Goal: Transaction & Acquisition: Purchase product/service

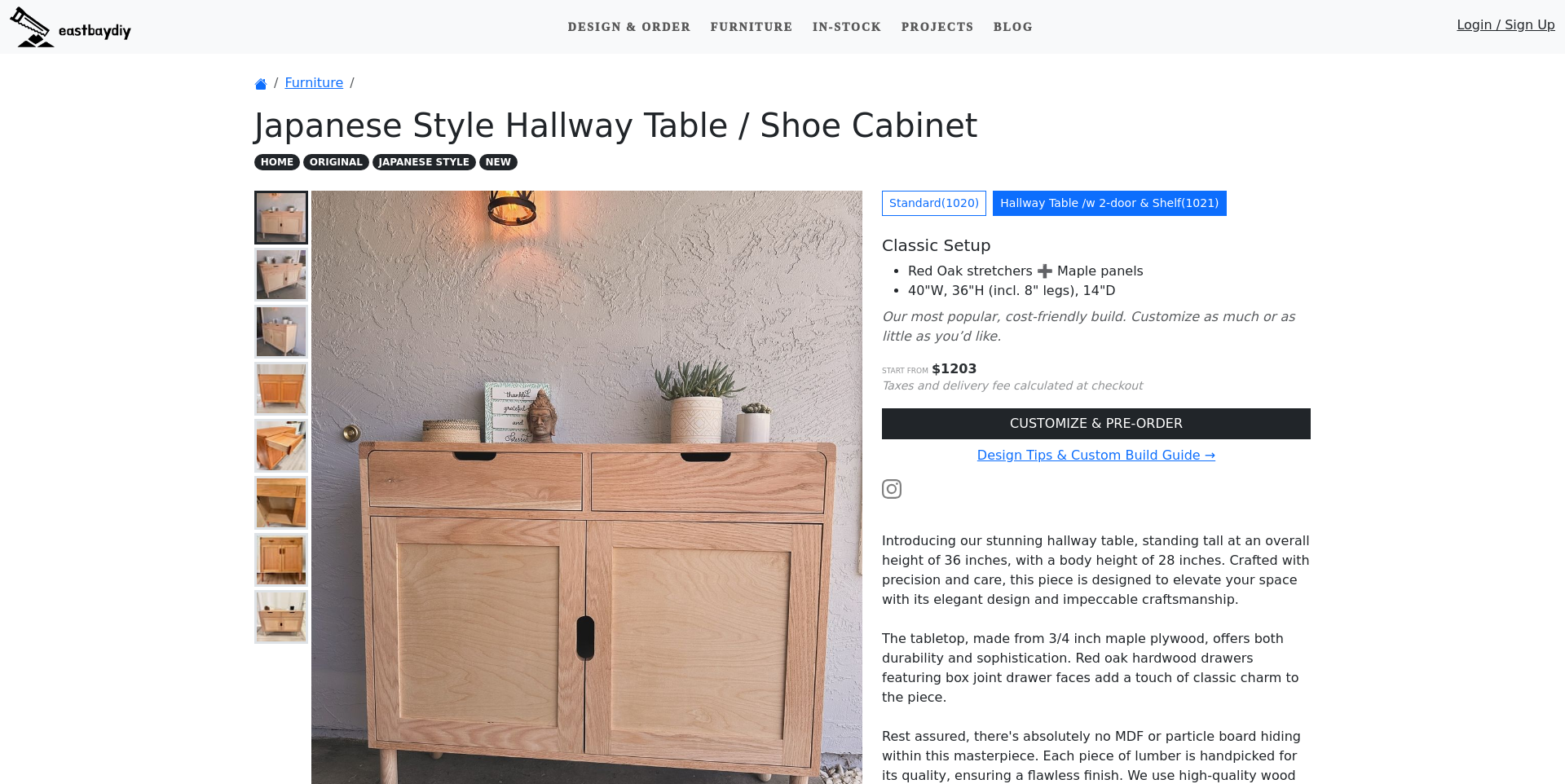
click at [282, 278] on img at bounding box center [281, 275] width 49 height 49
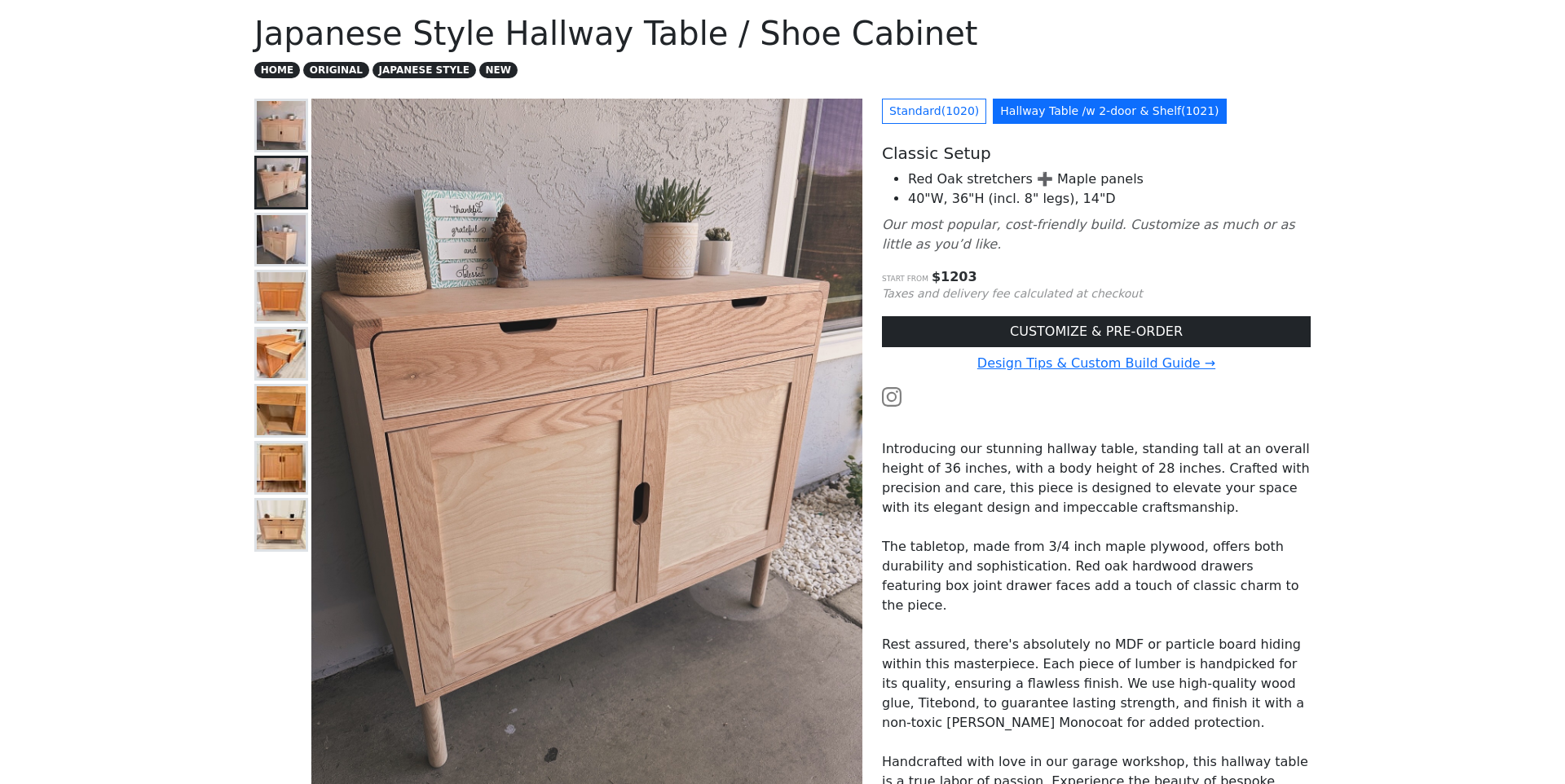
scroll to position [117, 0]
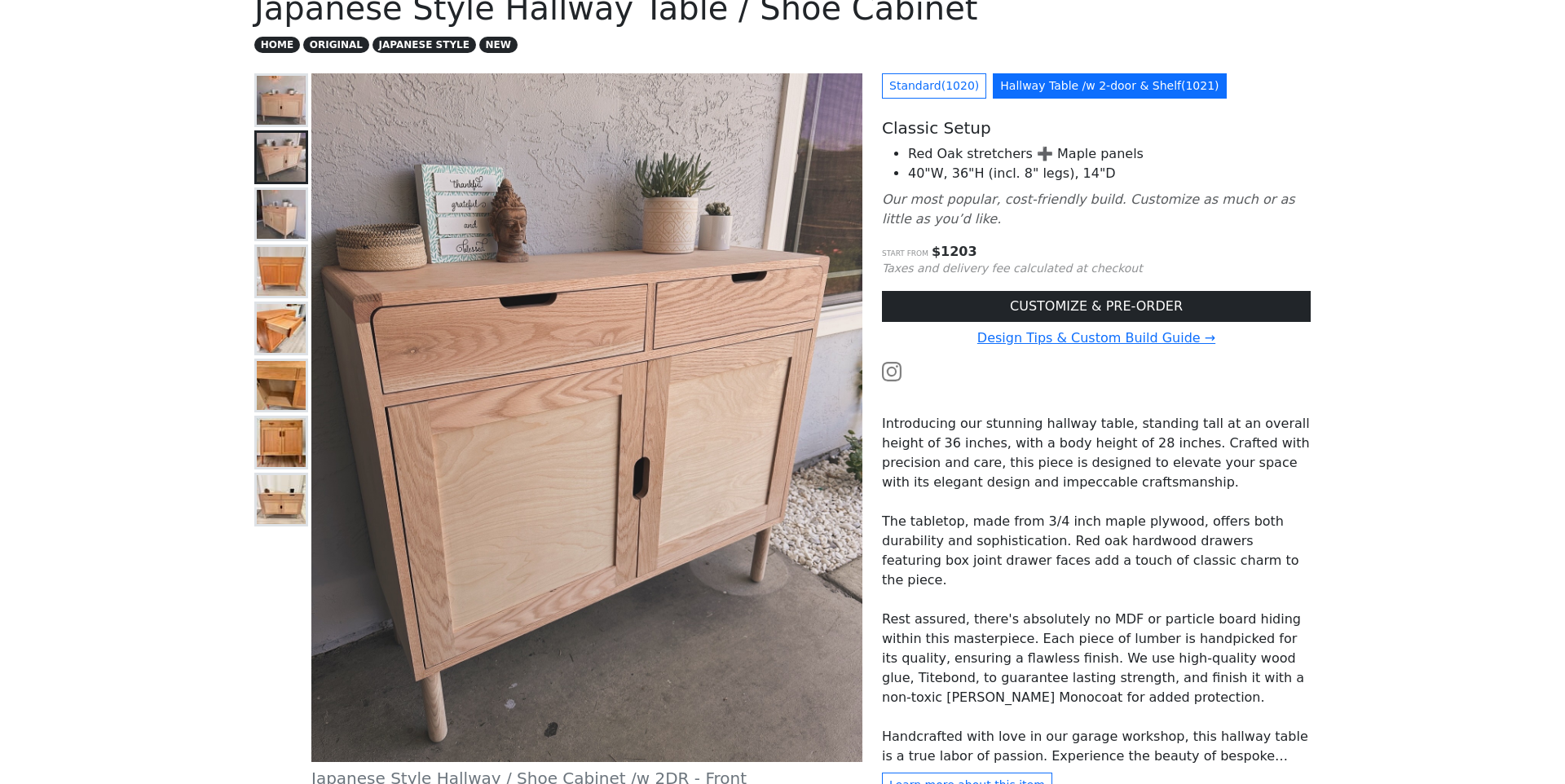
click at [282, 230] on img at bounding box center [281, 214] width 49 height 49
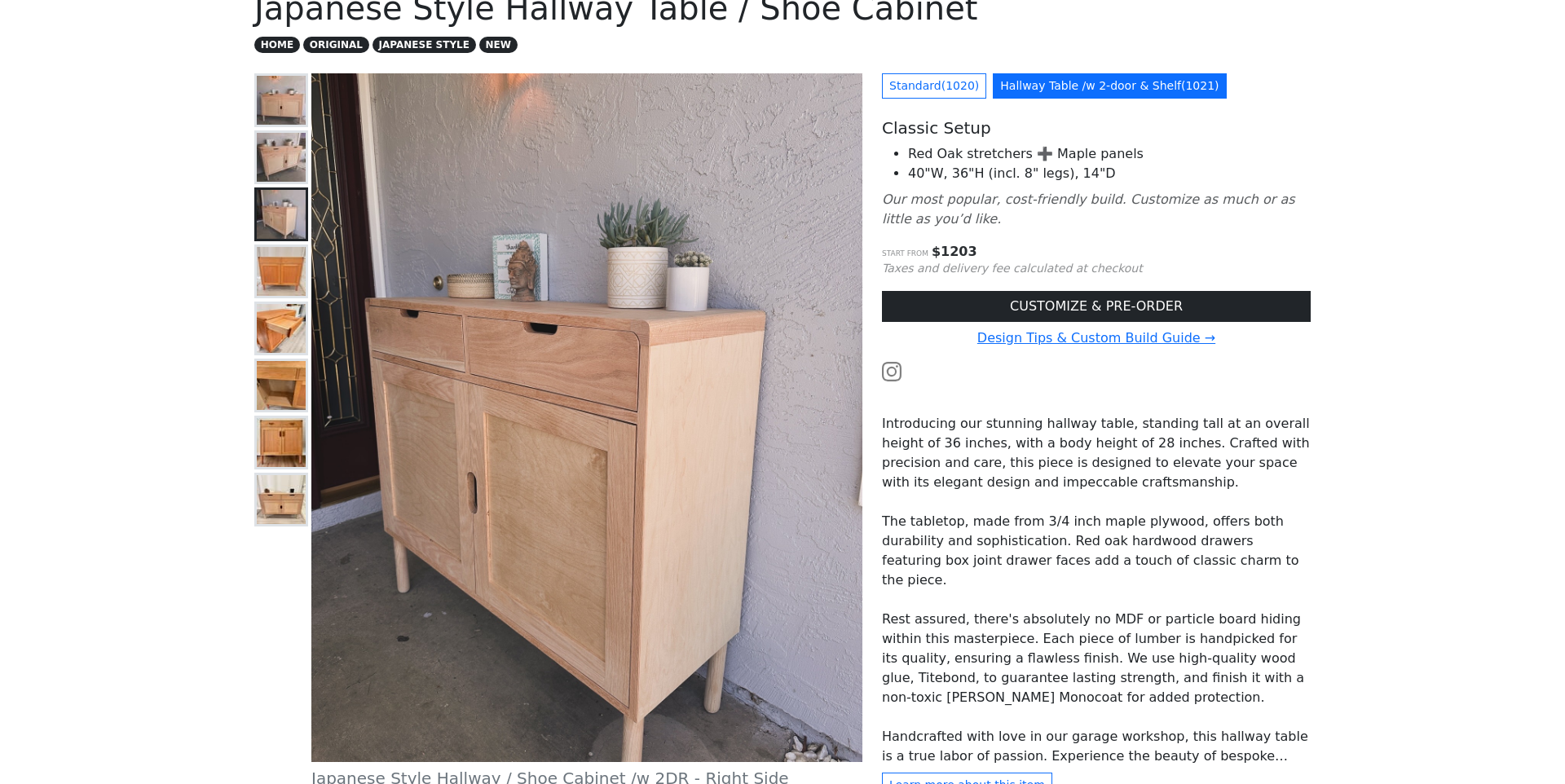
click at [277, 262] on img at bounding box center [281, 271] width 49 height 49
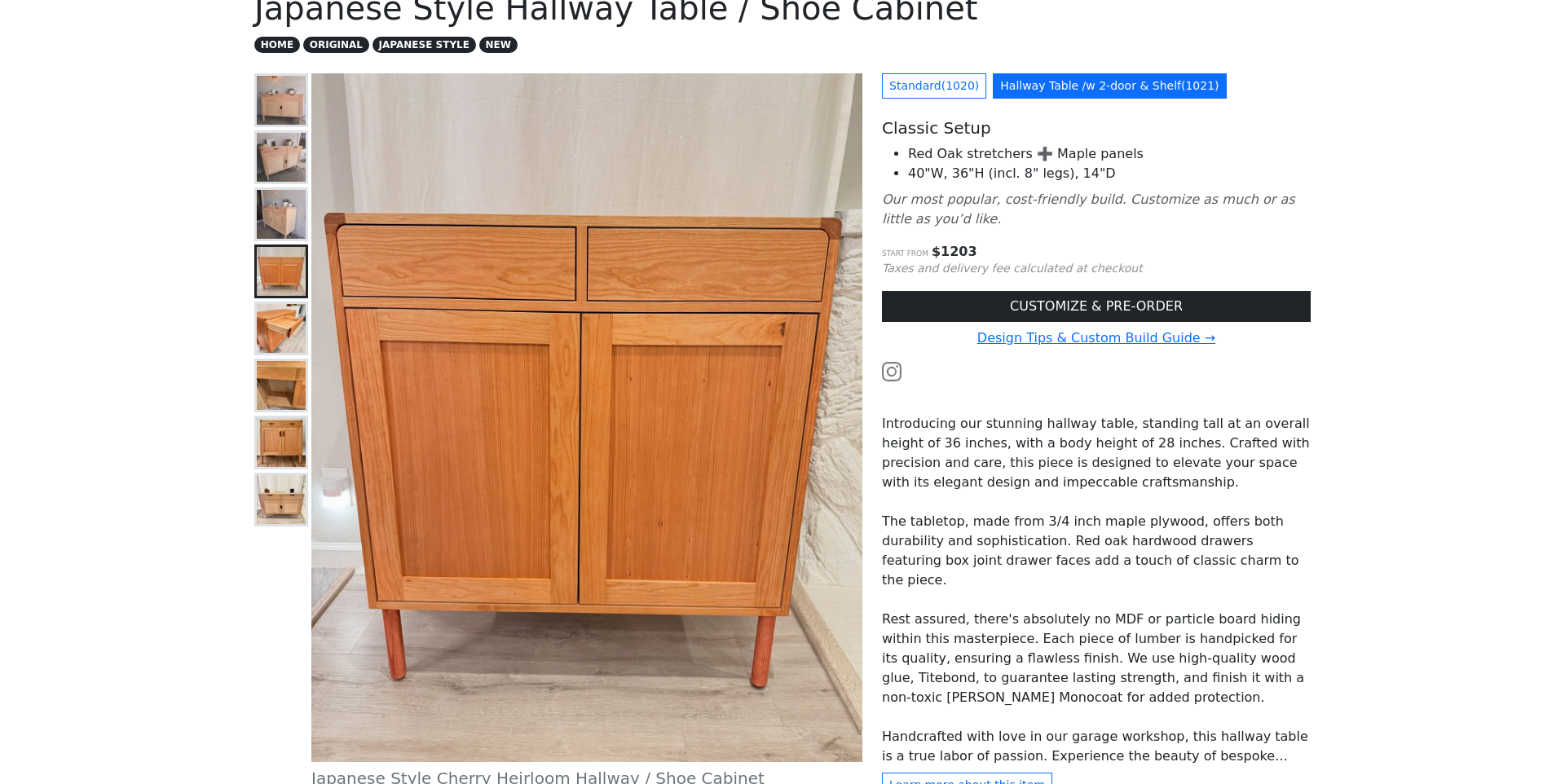
click at [277, 310] on img at bounding box center [281, 328] width 49 height 49
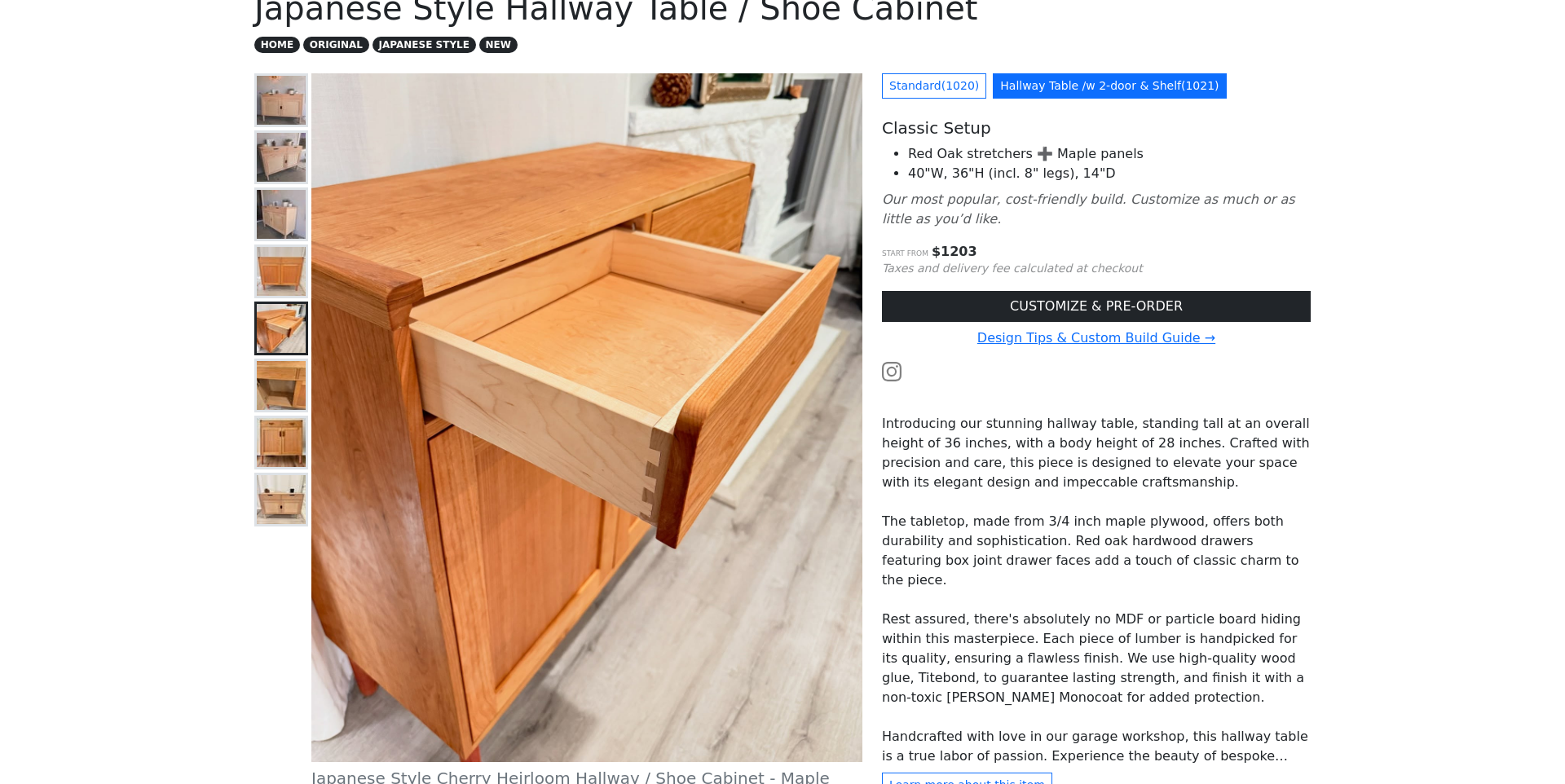
click at [282, 391] on img at bounding box center [281, 385] width 49 height 49
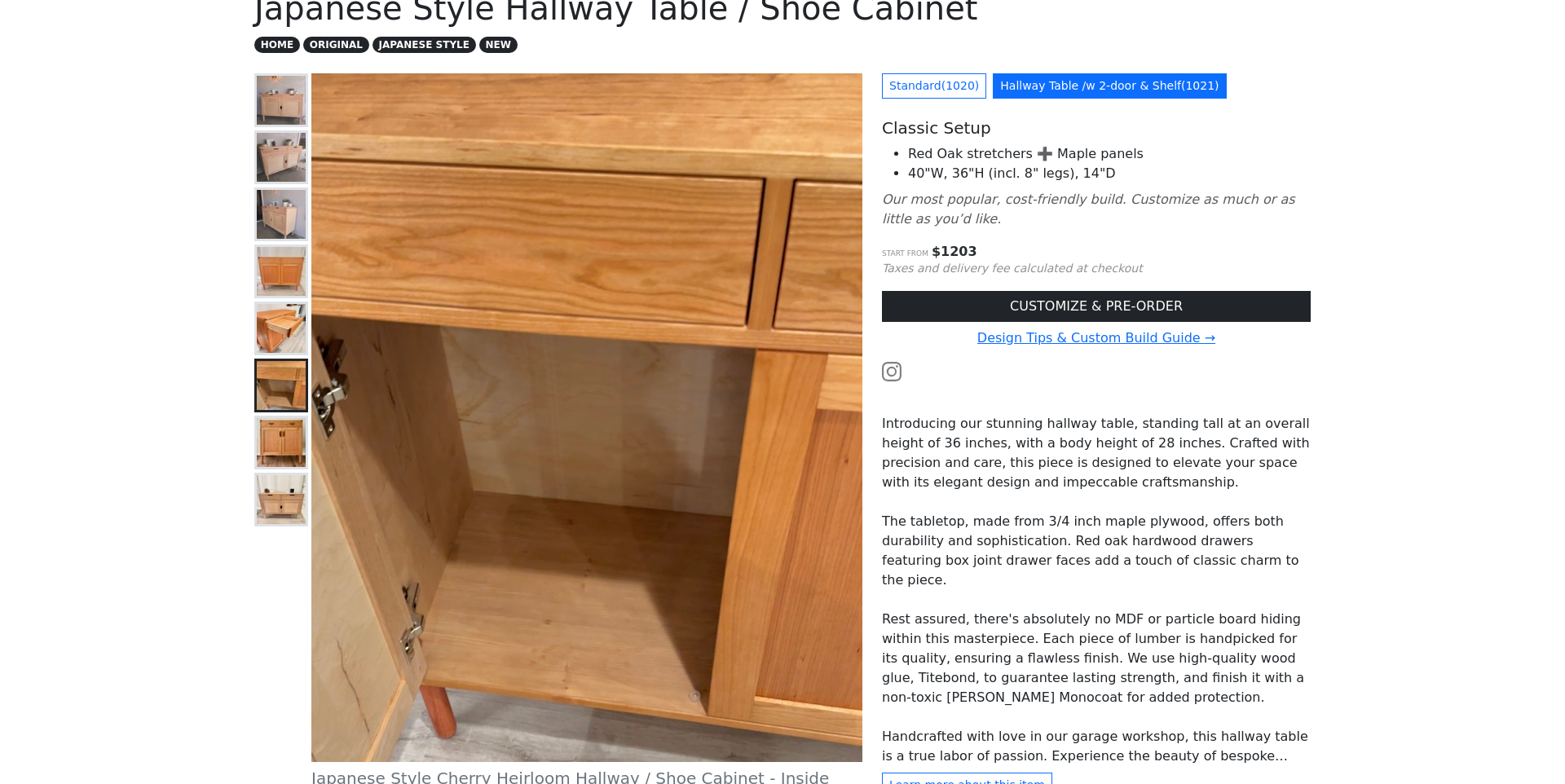
click at [275, 435] on img at bounding box center [281, 442] width 49 height 49
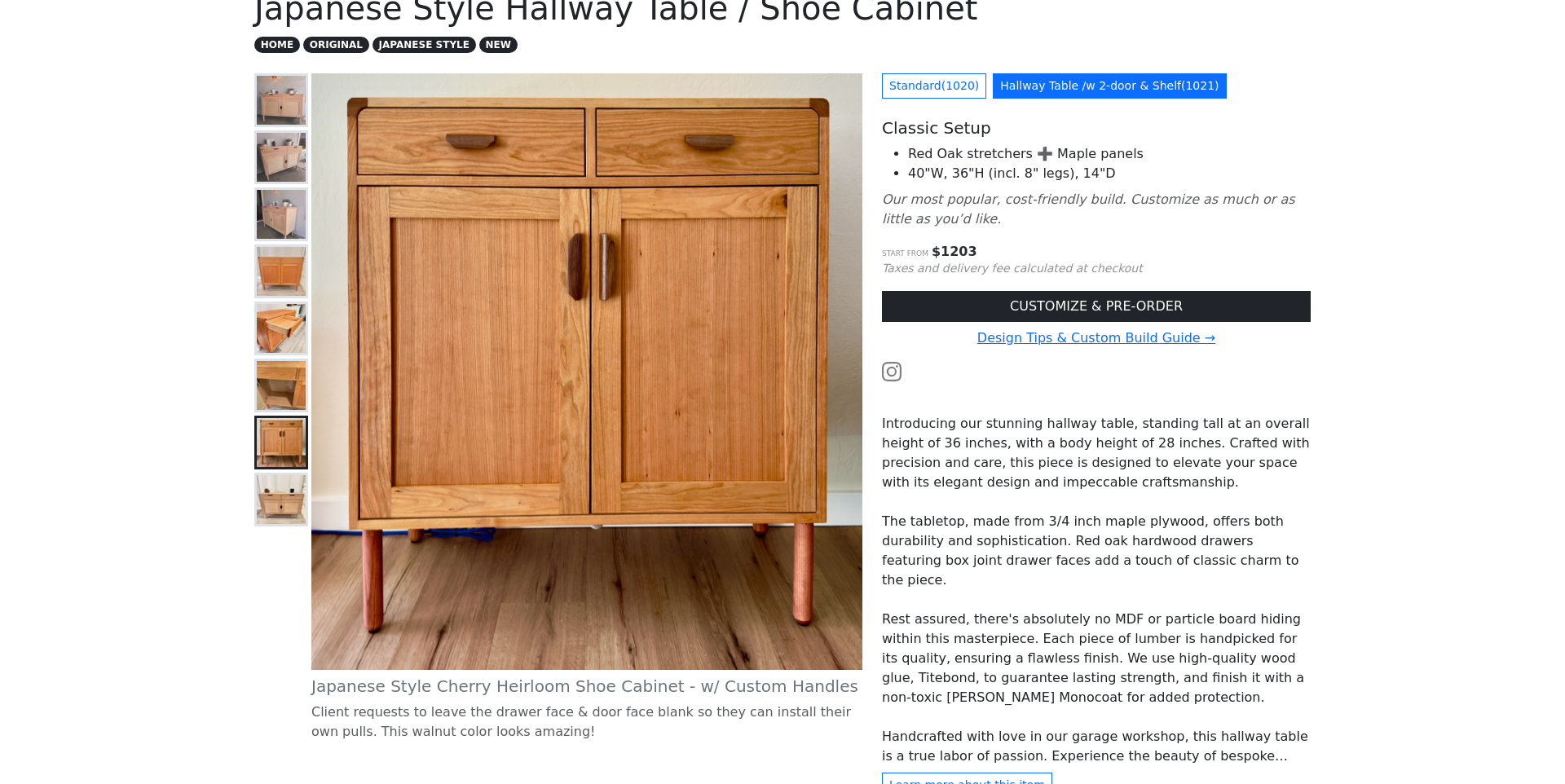
click at [282, 502] on img at bounding box center [281, 499] width 49 height 49
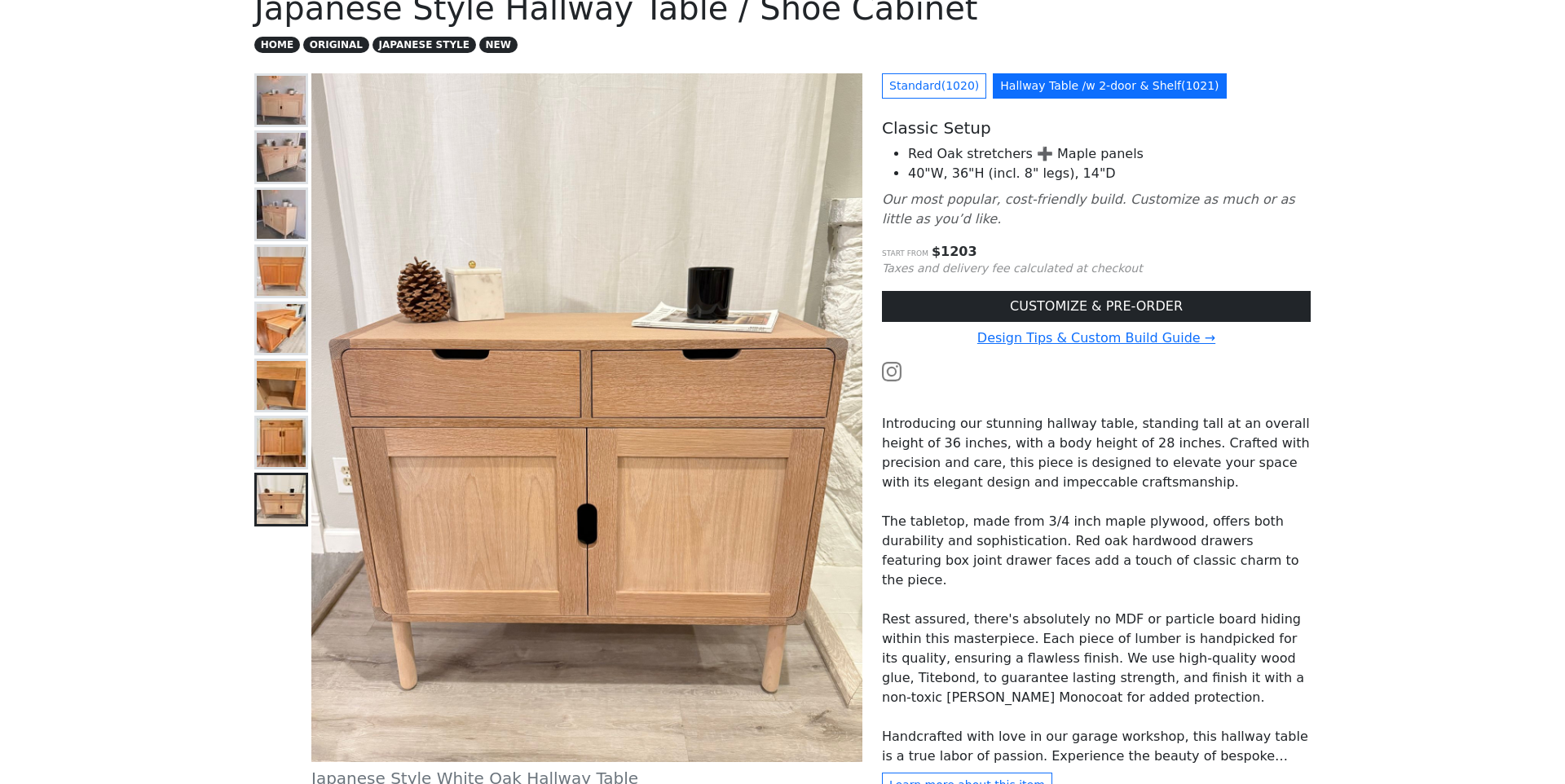
click at [280, 343] on img at bounding box center [281, 328] width 49 height 49
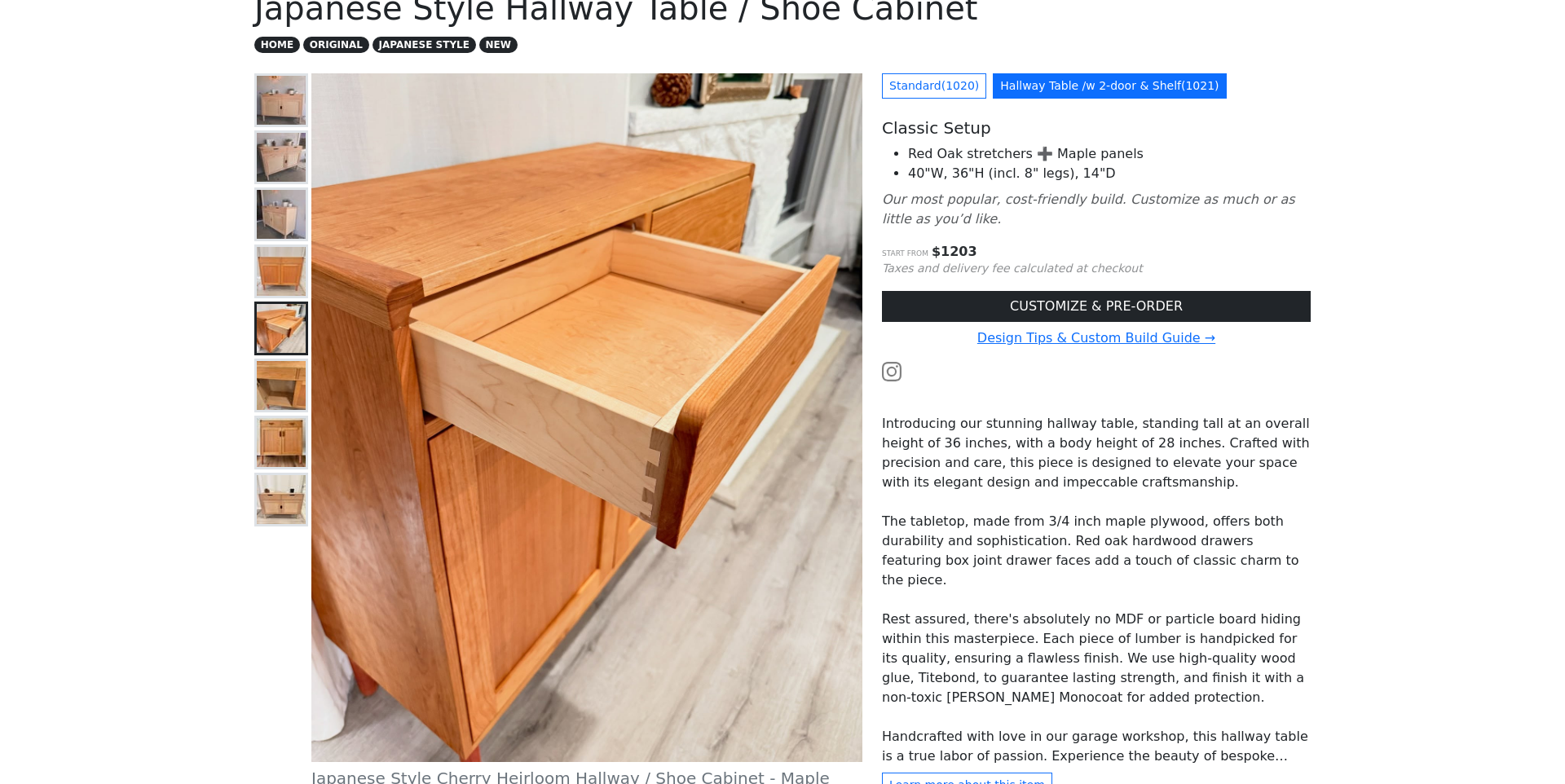
click at [287, 390] on img at bounding box center [281, 385] width 49 height 49
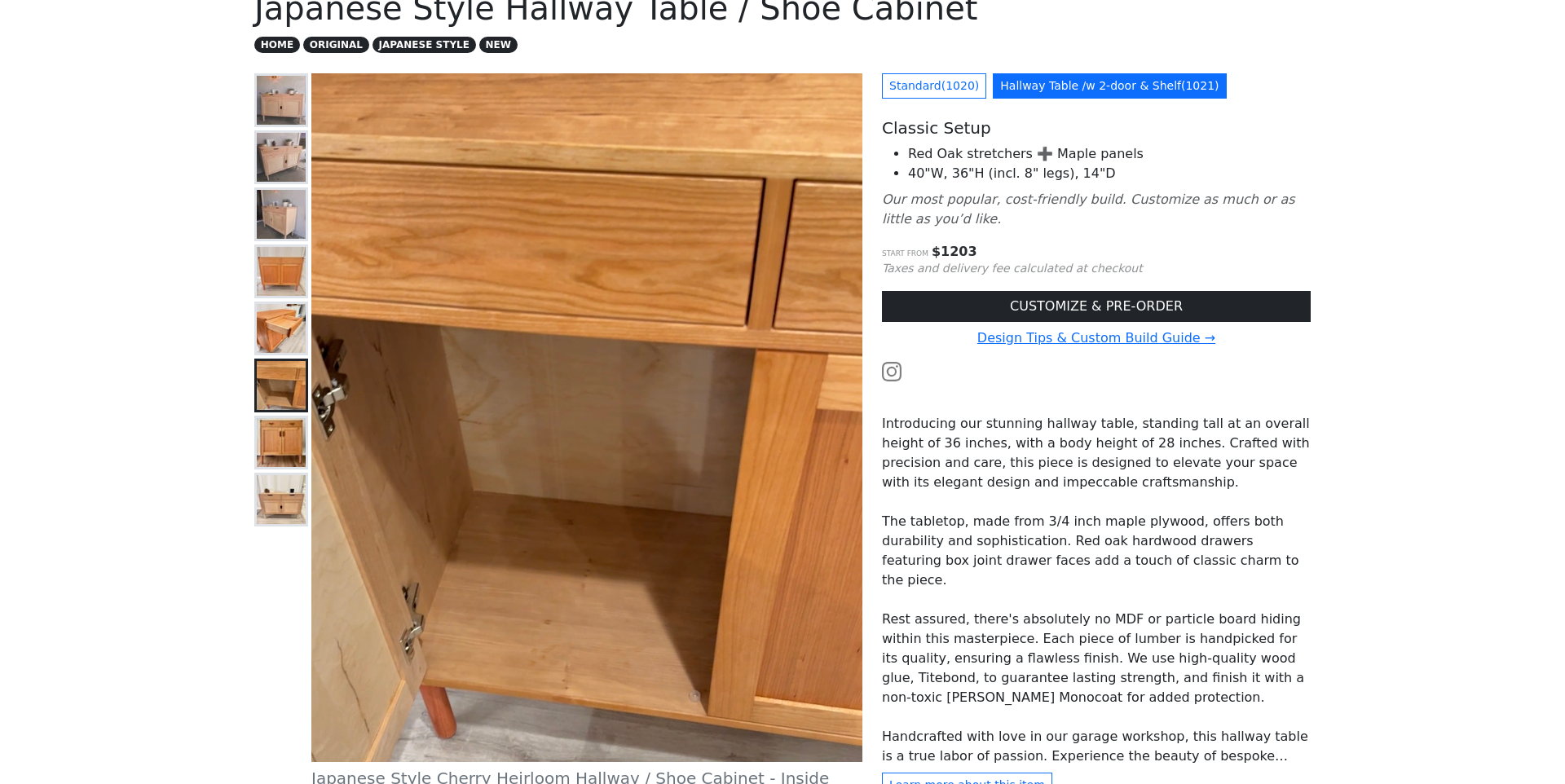
click at [281, 235] on img at bounding box center [281, 214] width 49 height 49
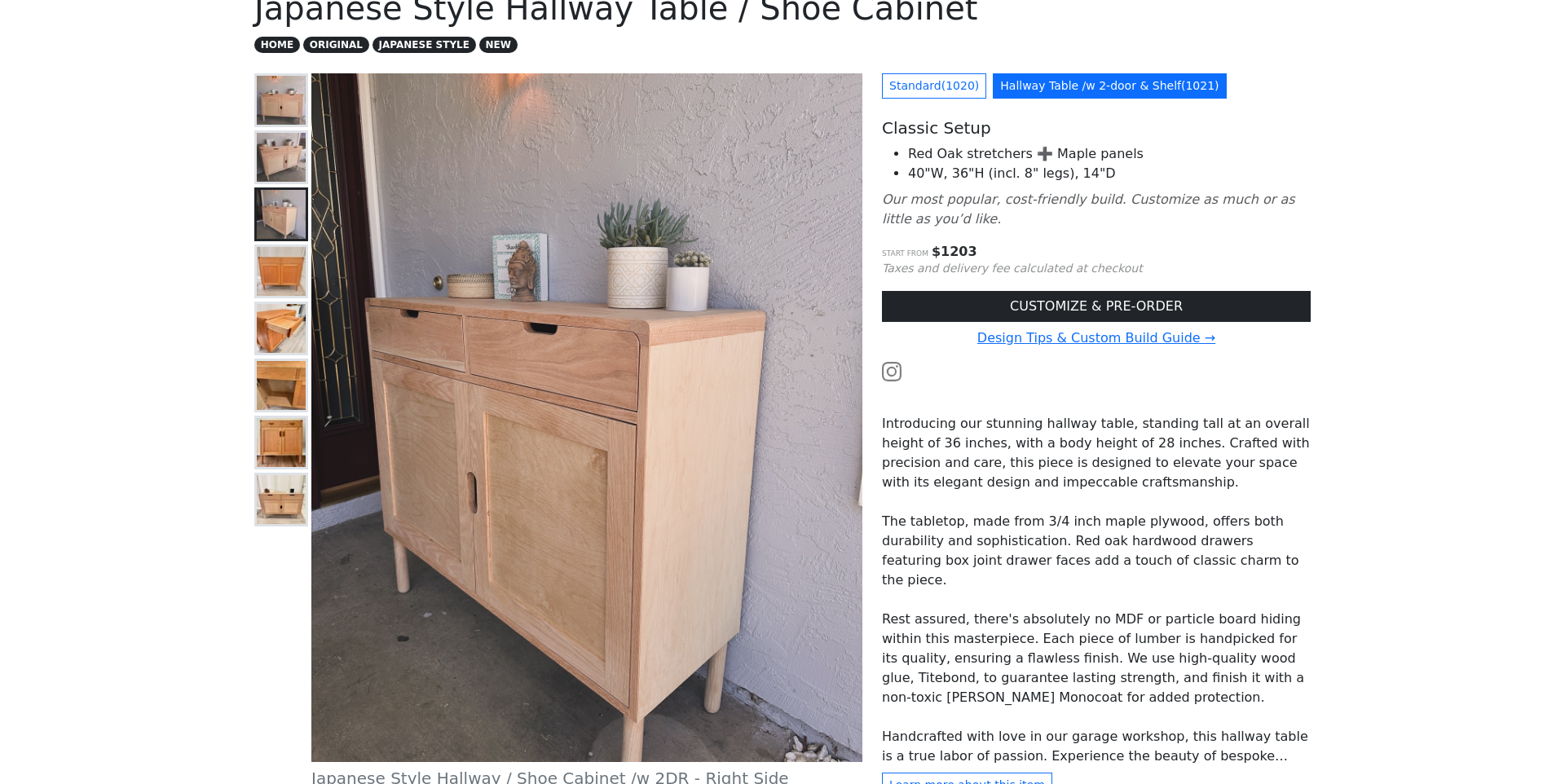
click at [280, 169] on img at bounding box center [281, 157] width 49 height 49
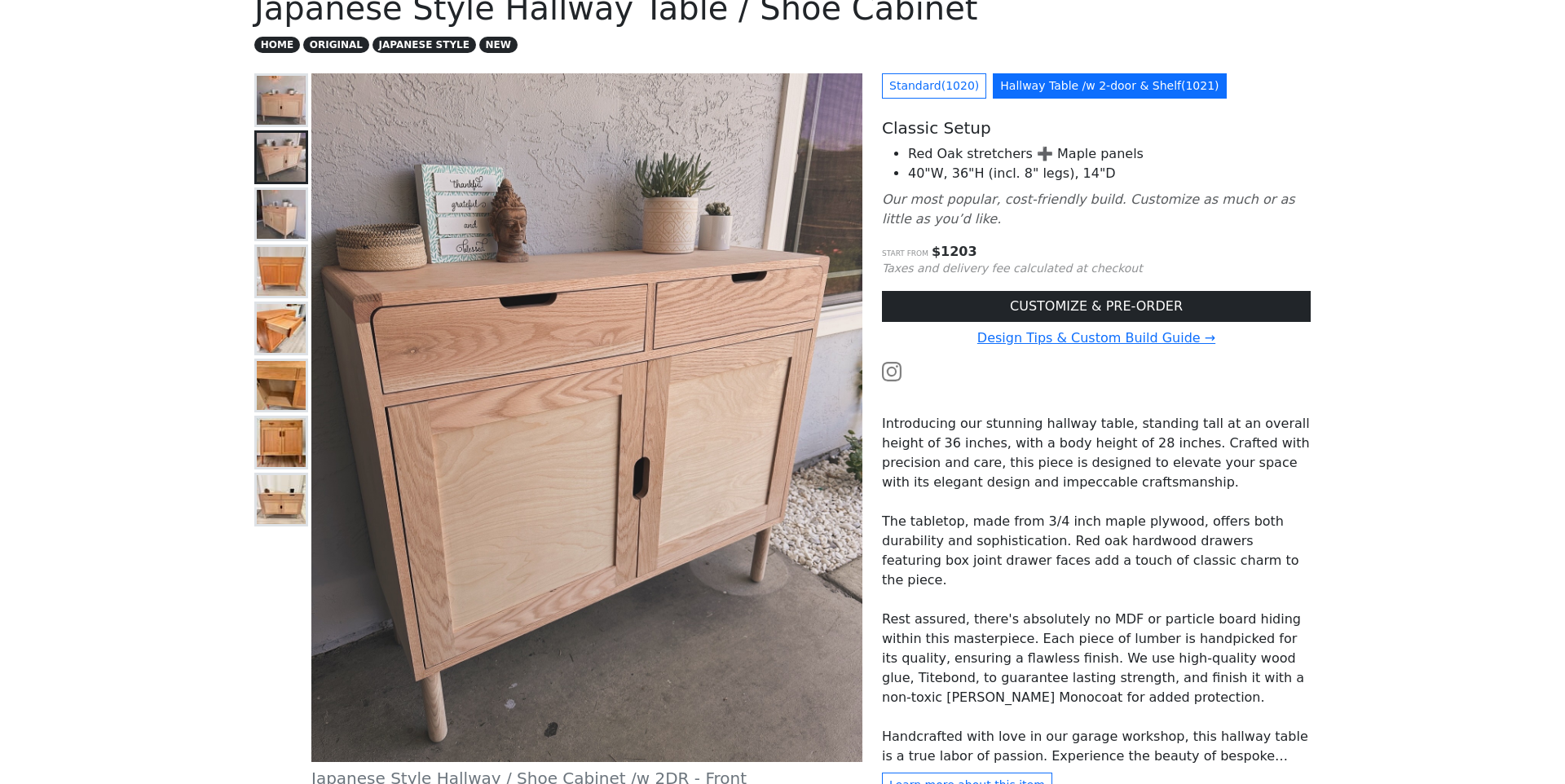
click at [278, 111] on img at bounding box center [281, 100] width 49 height 49
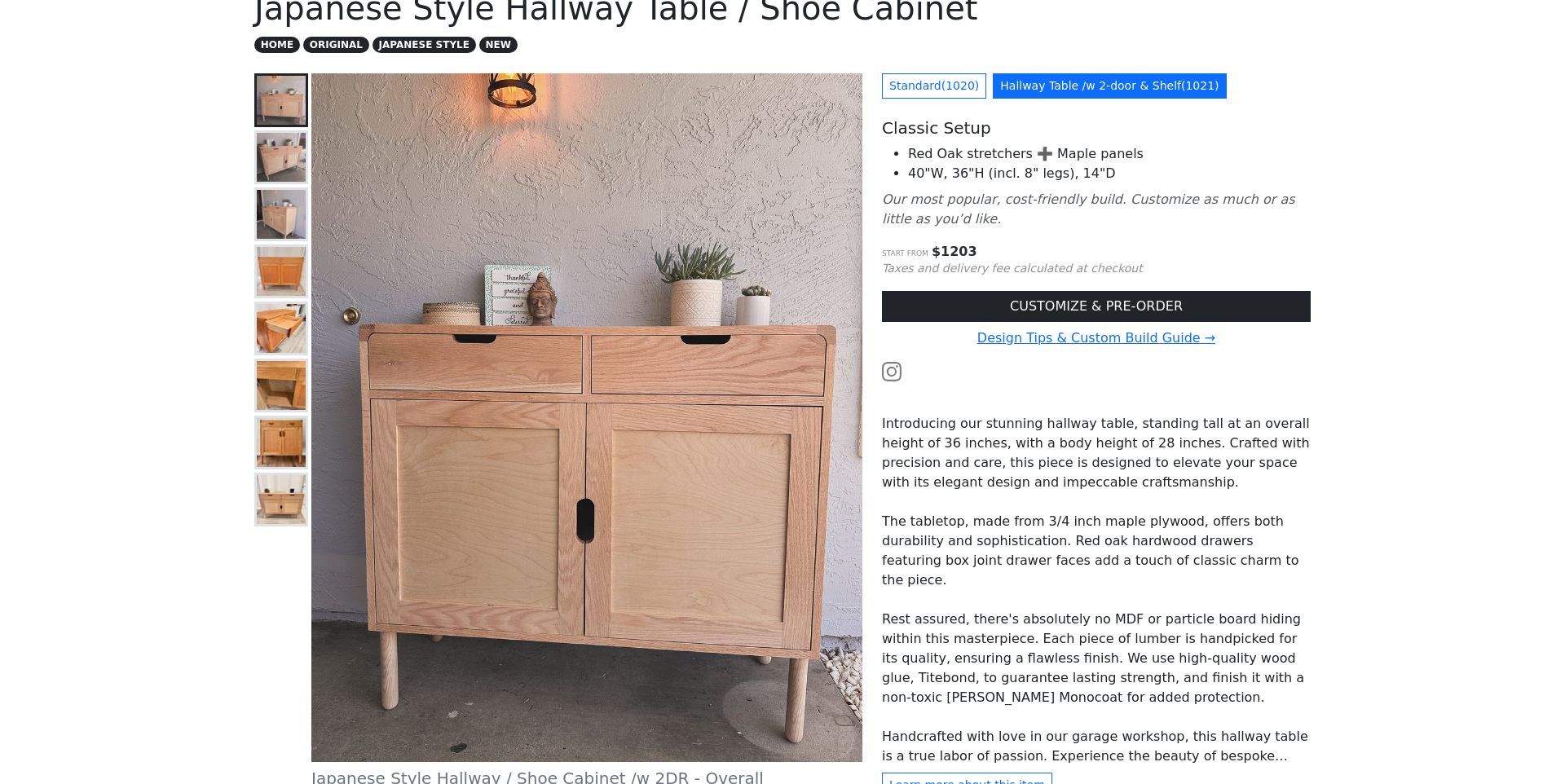
click at [256, 207] on img at bounding box center [281, 214] width 49 height 49
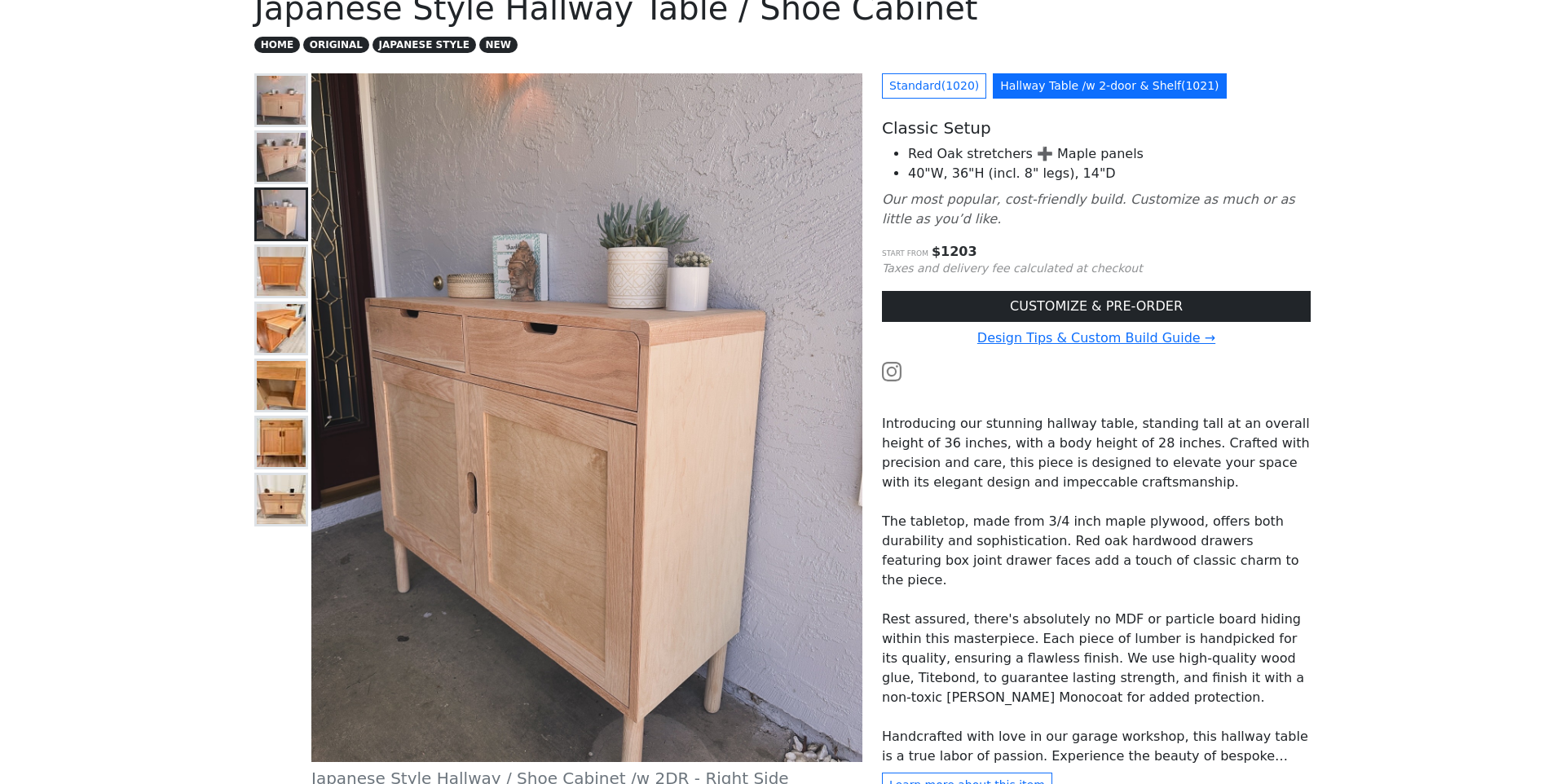
click at [282, 272] on img at bounding box center [281, 271] width 49 height 49
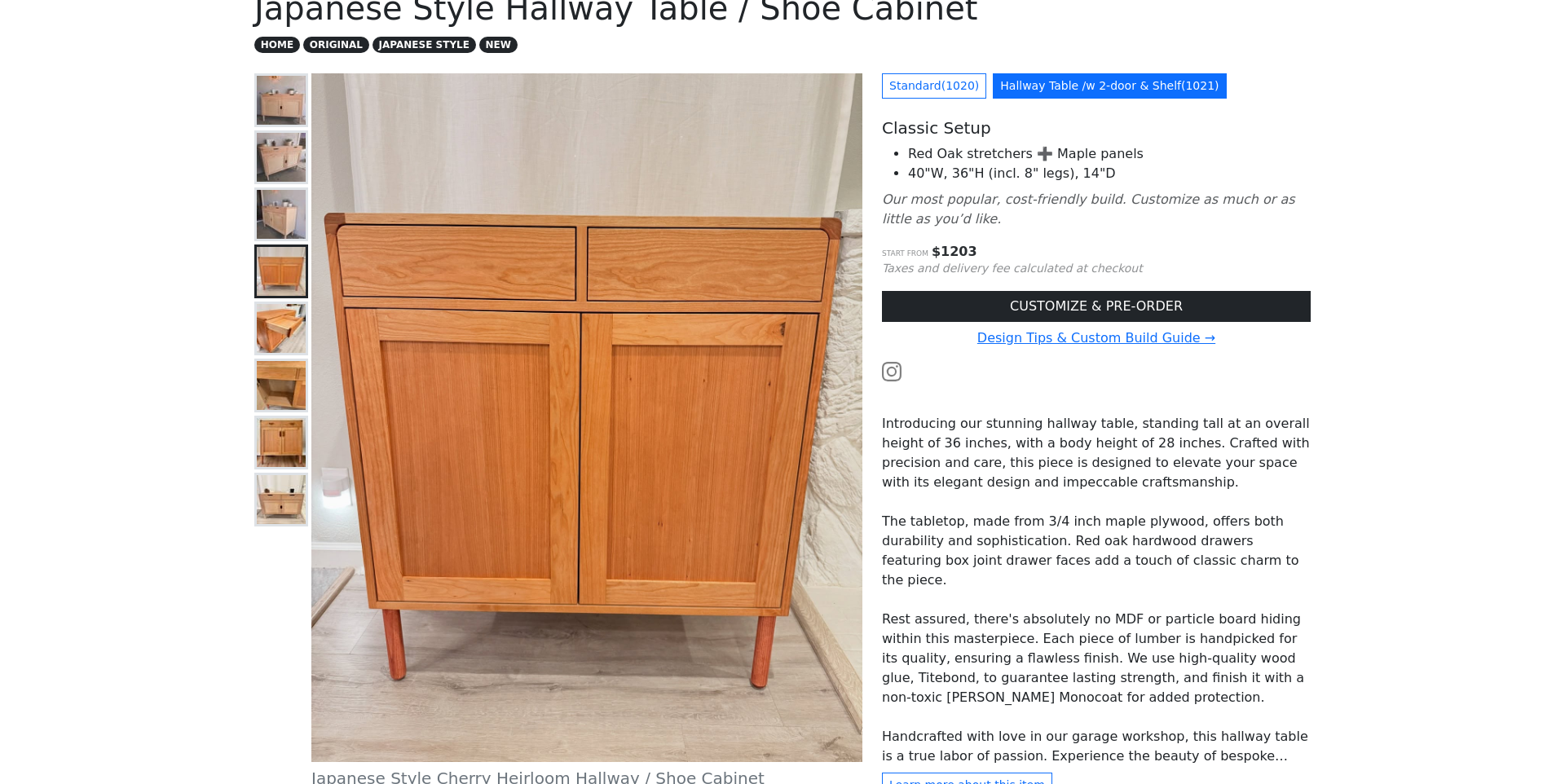
click at [293, 381] on img at bounding box center [281, 385] width 49 height 49
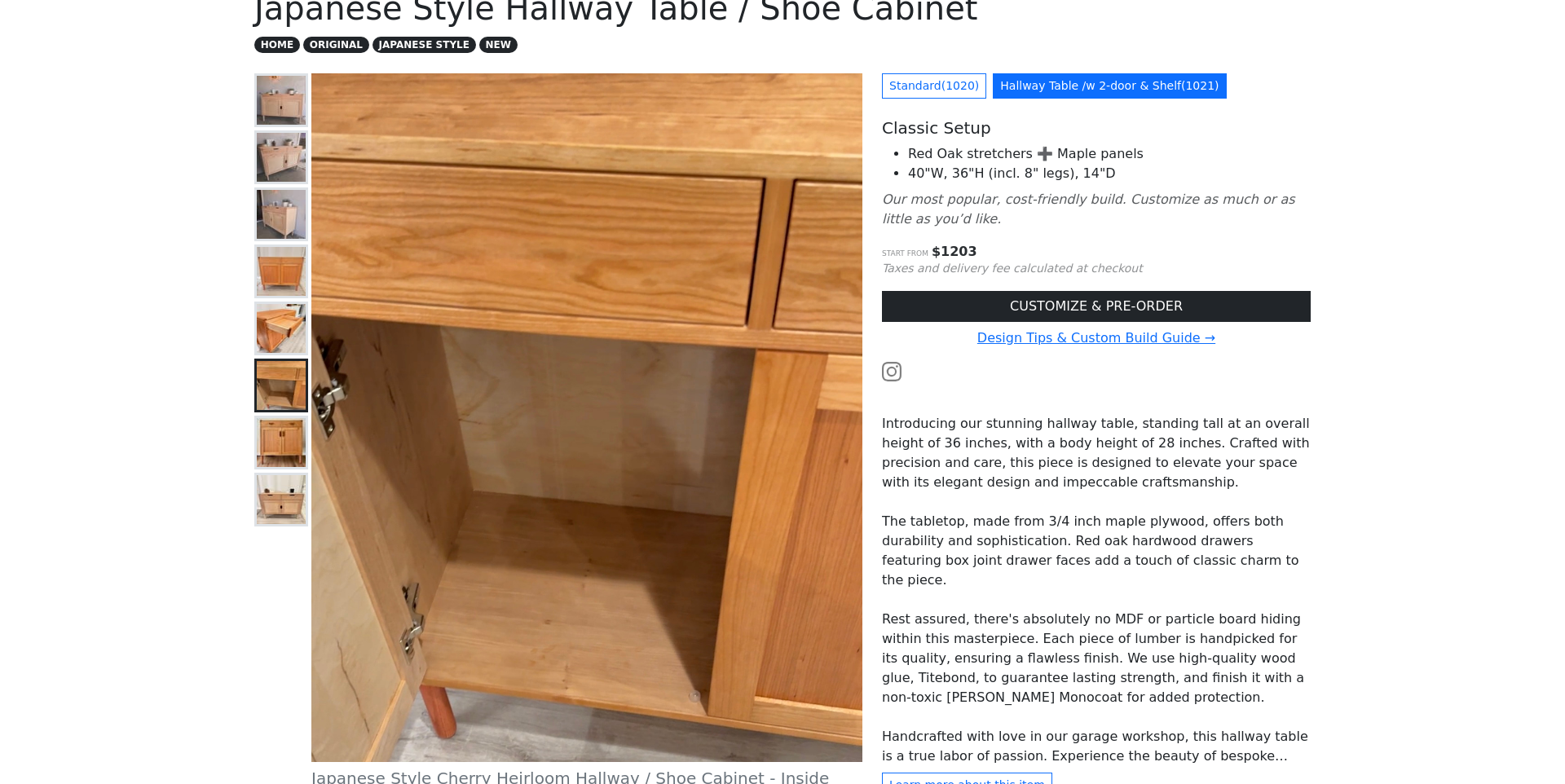
click at [285, 334] on img at bounding box center [281, 328] width 49 height 49
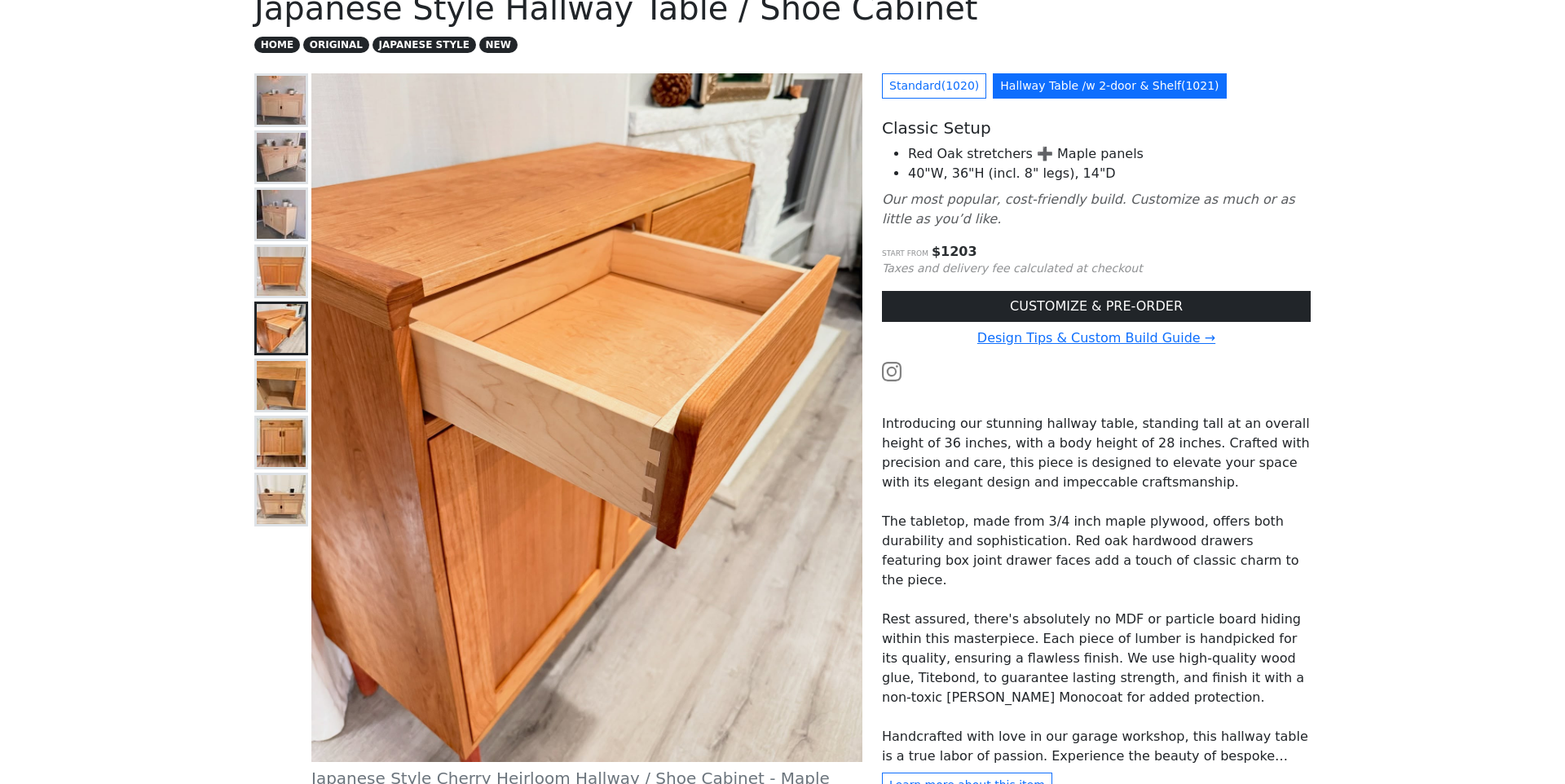
click at [281, 282] on img at bounding box center [281, 271] width 49 height 49
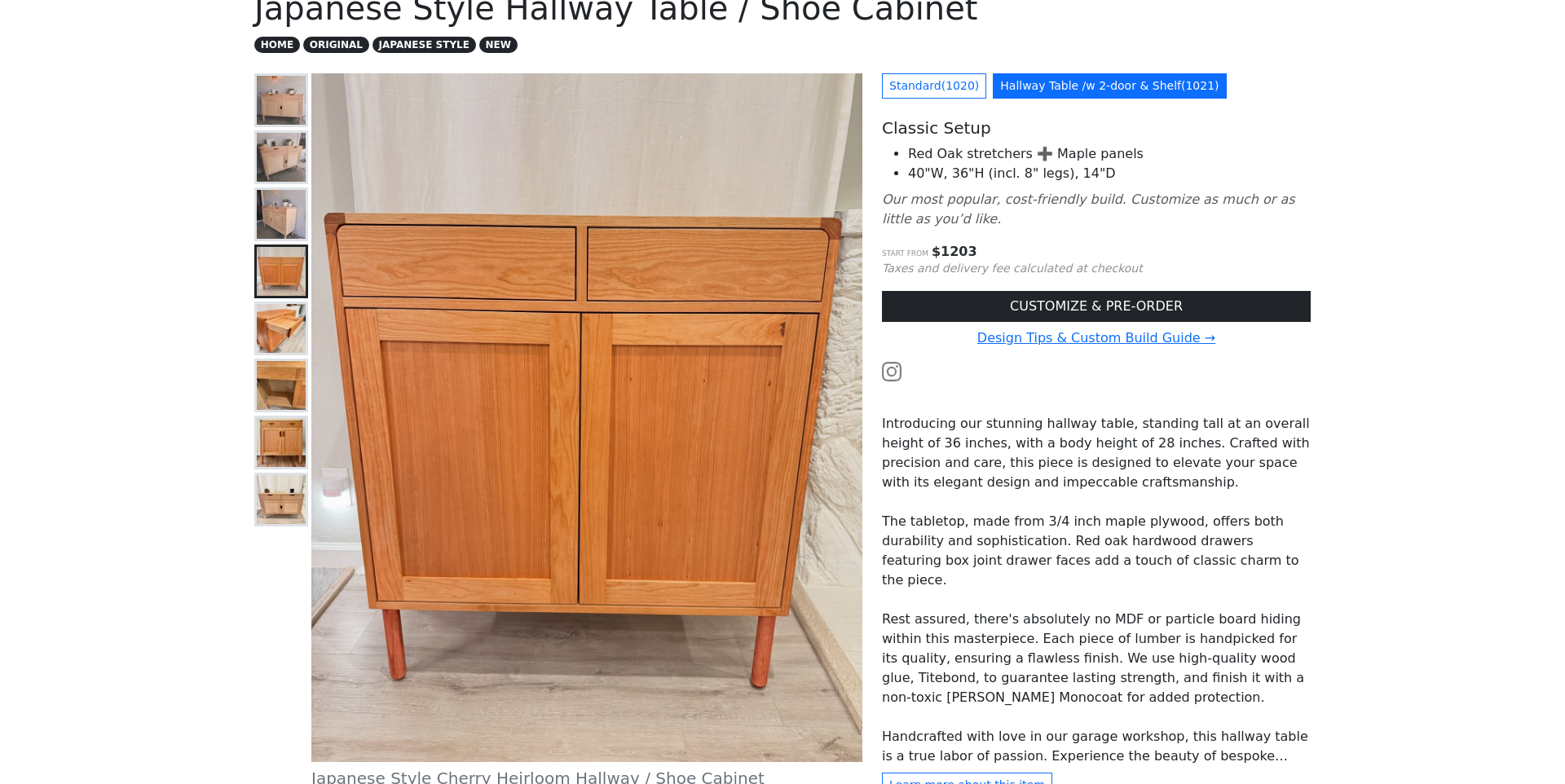
click at [273, 219] on img at bounding box center [281, 214] width 49 height 49
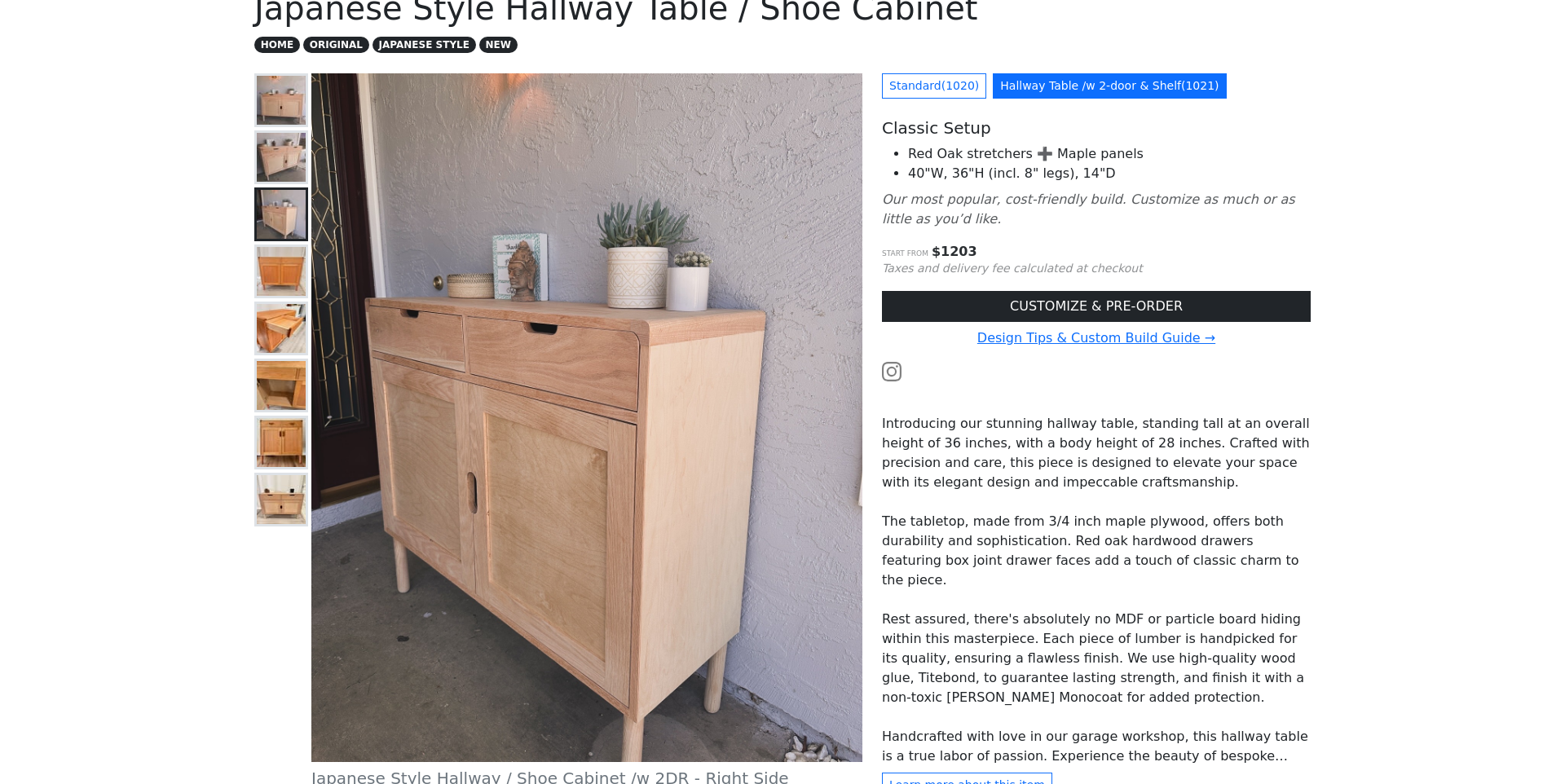
click at [280, 169] on img at bounding box center [281, 157] width 49 height 49
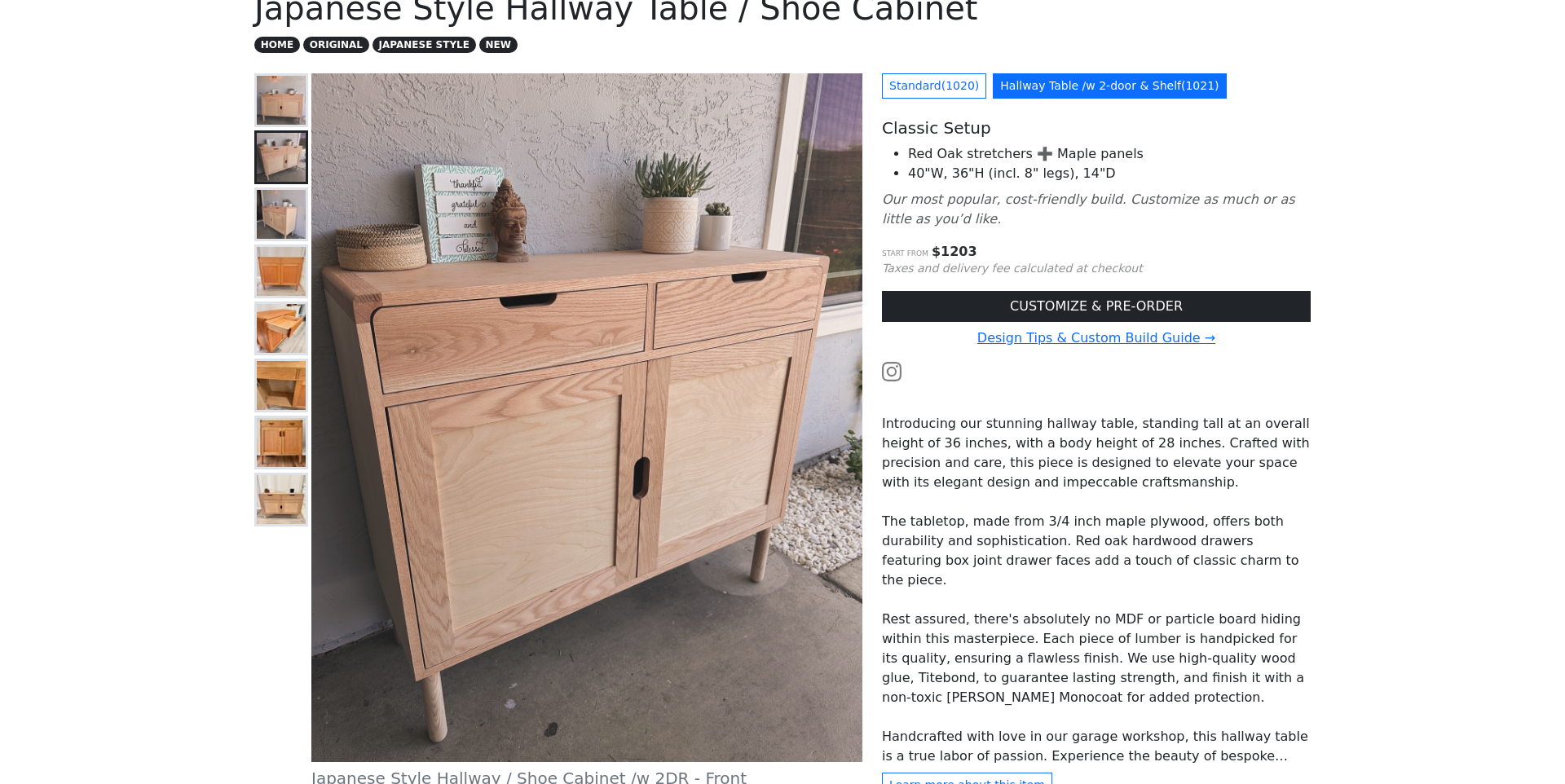
click at [285, 102] on img at bounding box center [281, 100] width 49 height 49
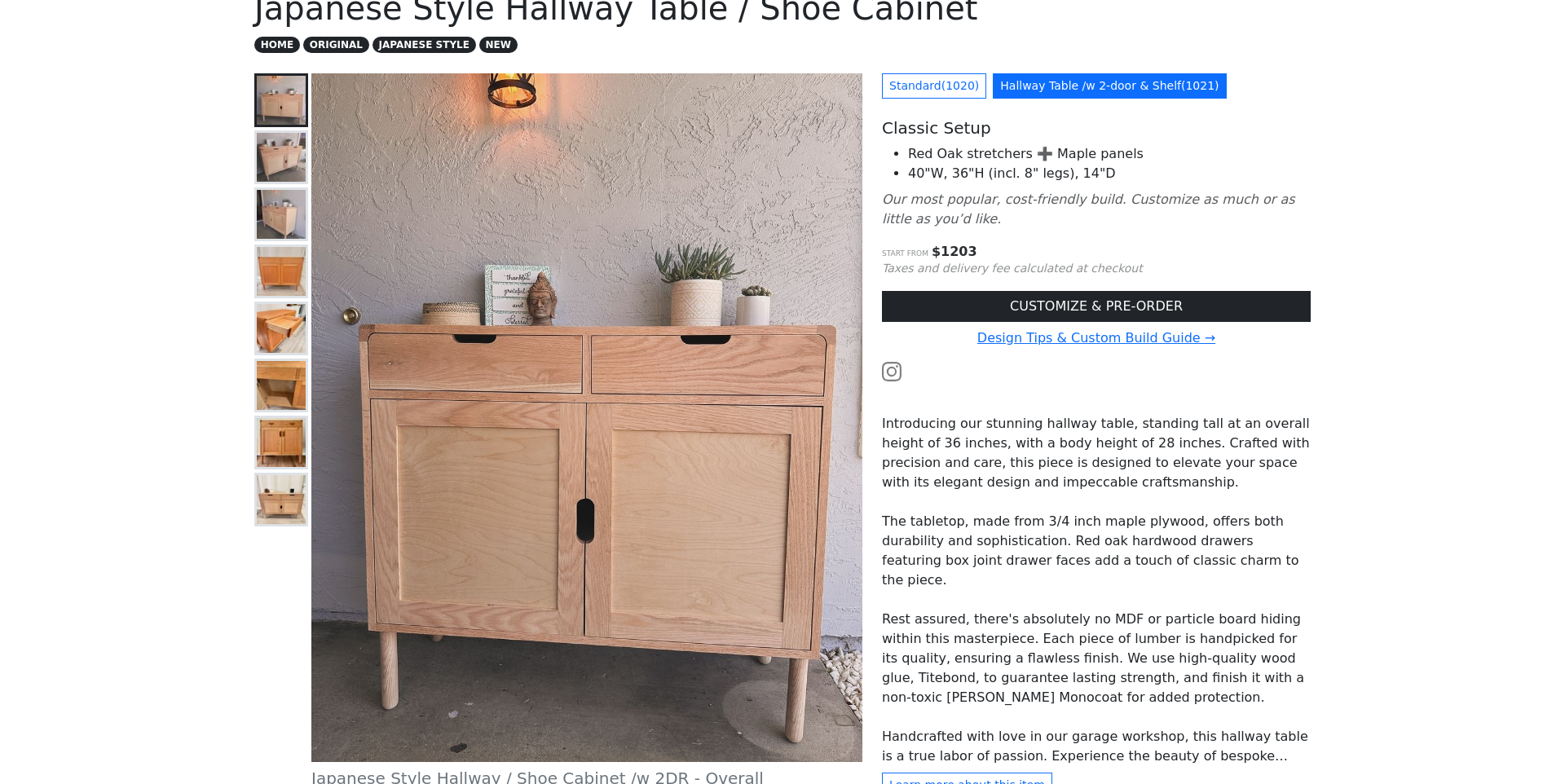
click at [277, 138] on img at bounding box center [281, 157] width 49 height 49
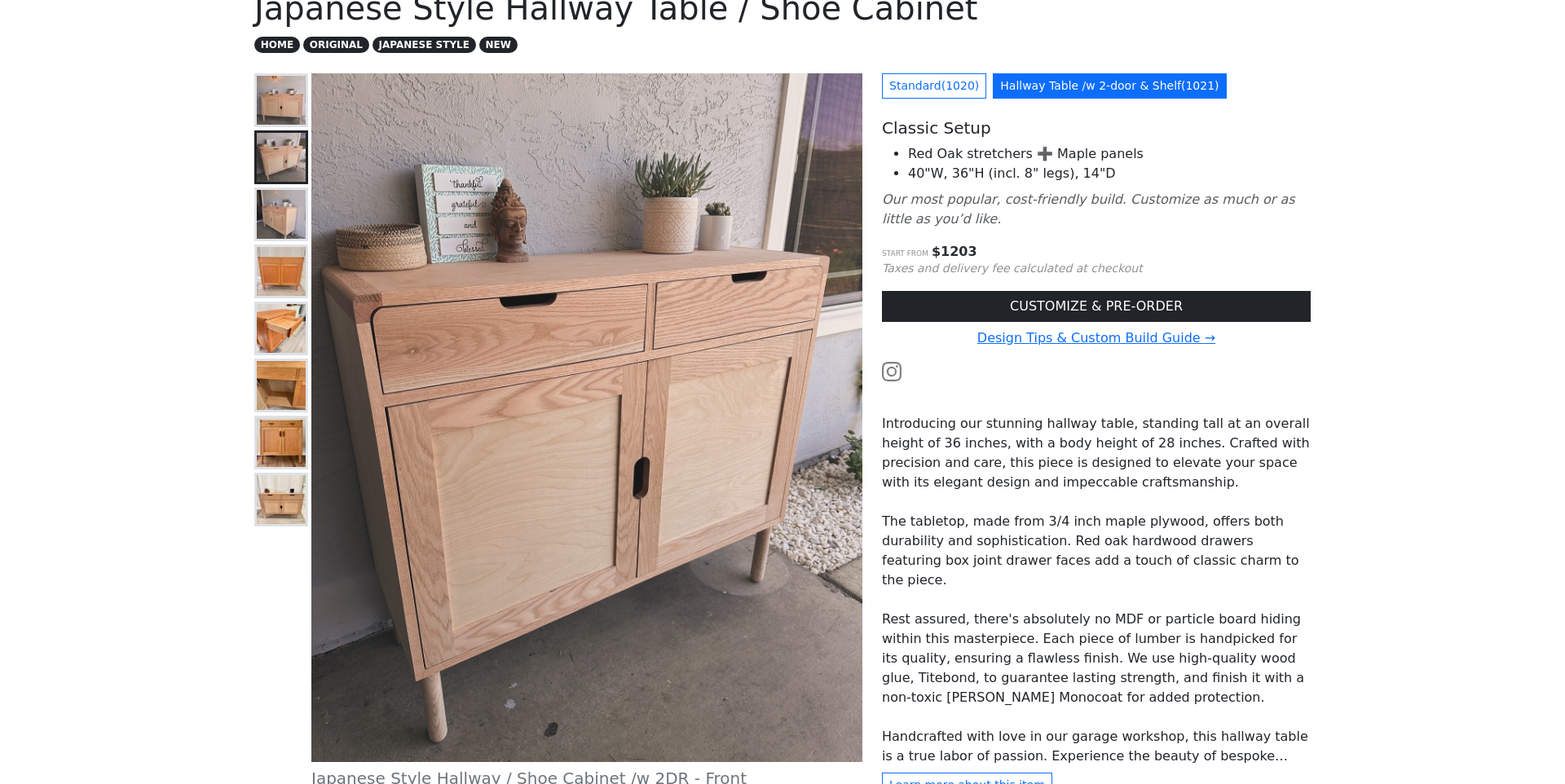
click at [280, 218] on img at bounding box center [281, 214] width 49 height 49
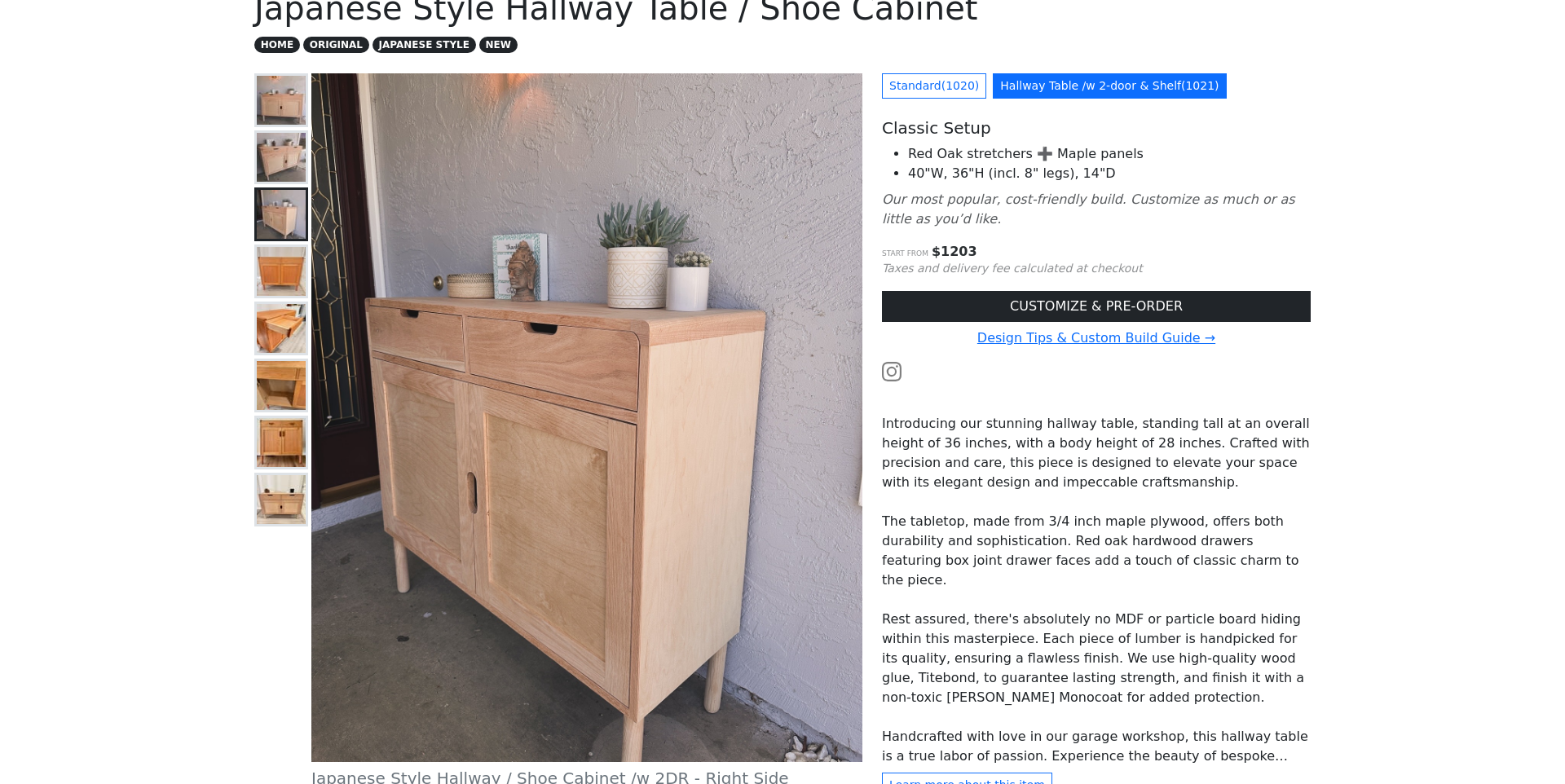
click at [282, 261] on img at bounding box center [281, 271] width 49 height 49
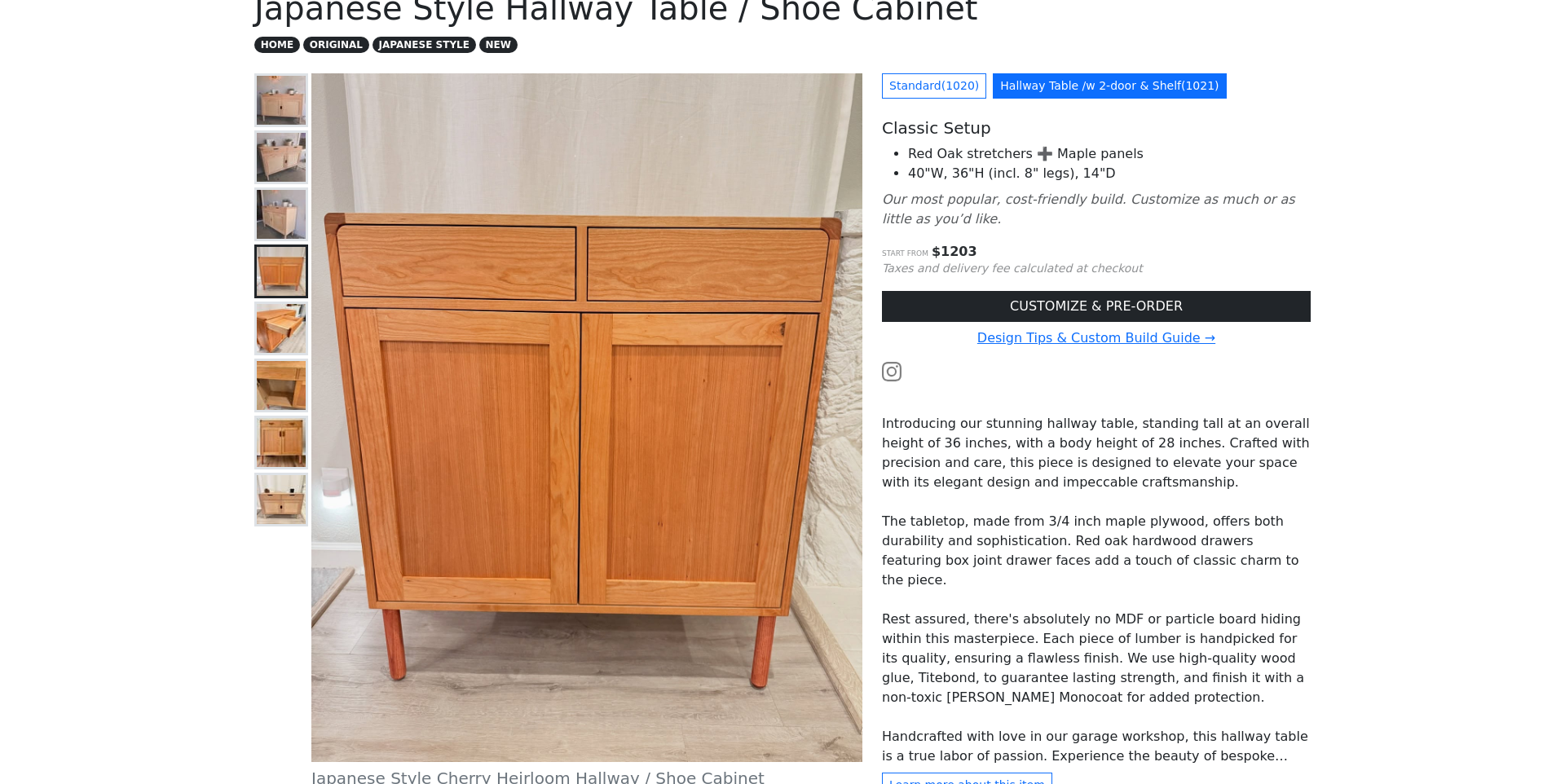
click at [282, 310] on img at bounding box center [281, 328] width 49 height 49
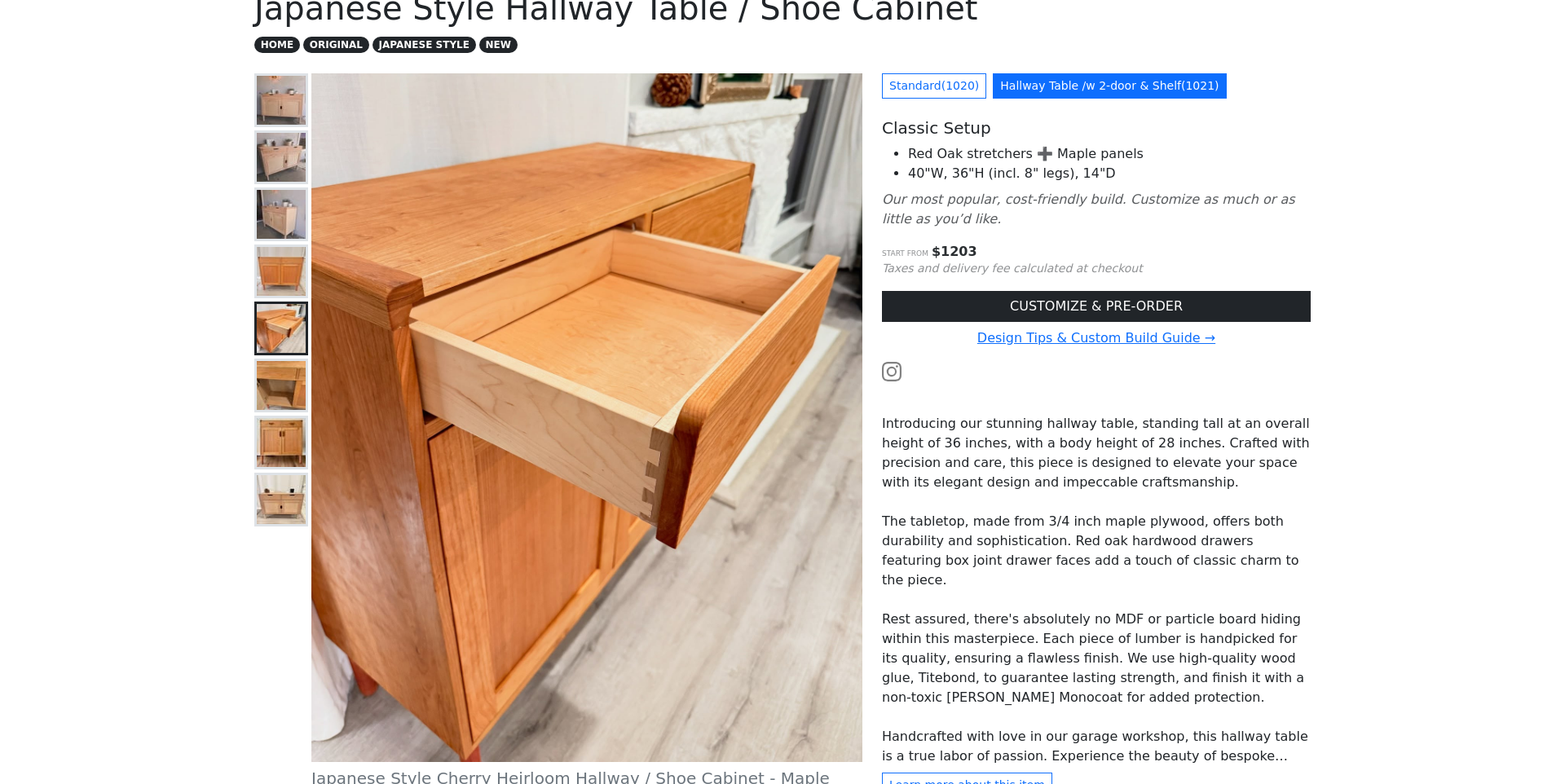
click at [279, 368] on img at bounding box center [281, 385] width 49 height 49
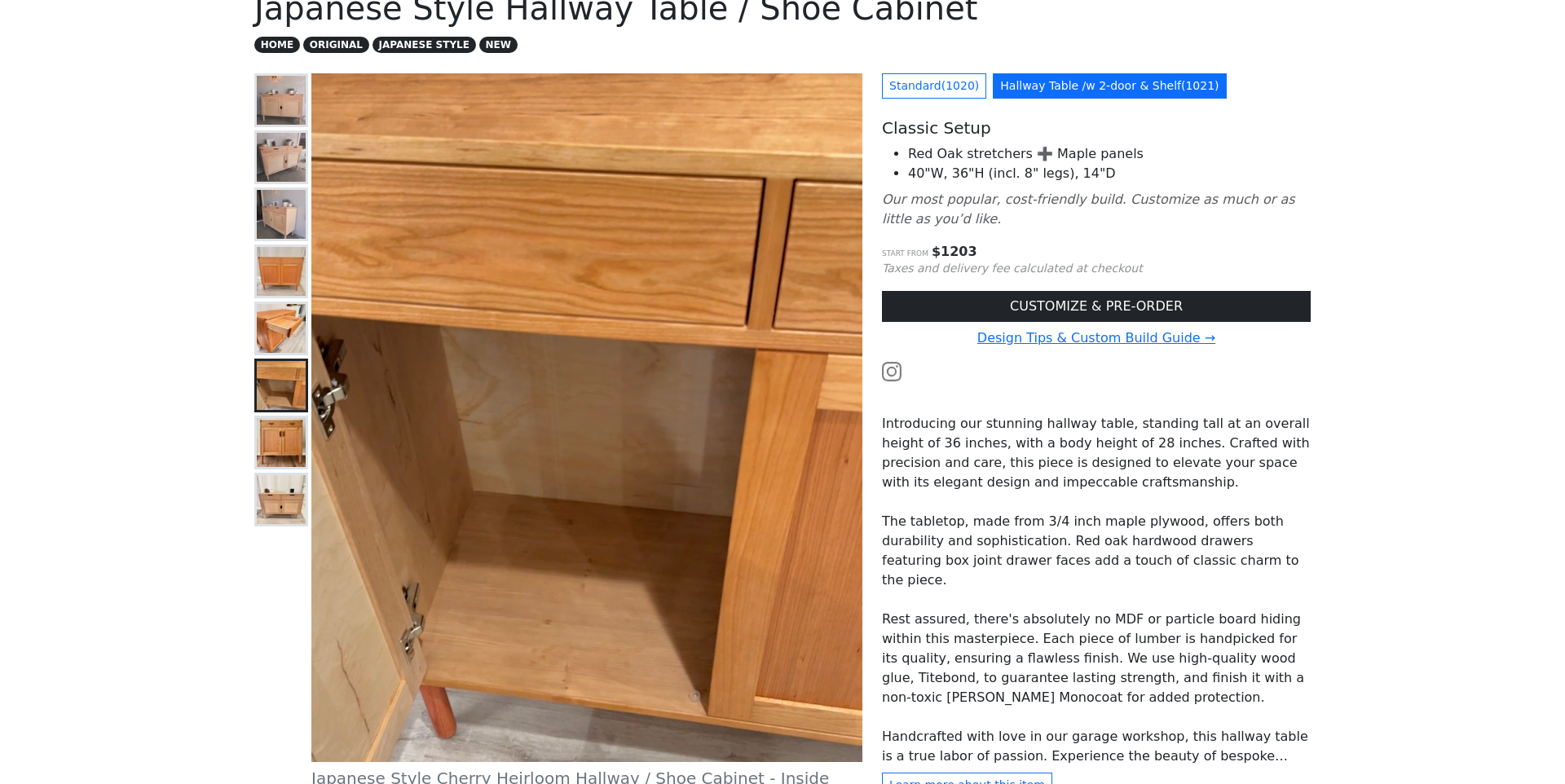
click at [278, 450] on img at bounding box center [281, 442] width 49 height 49
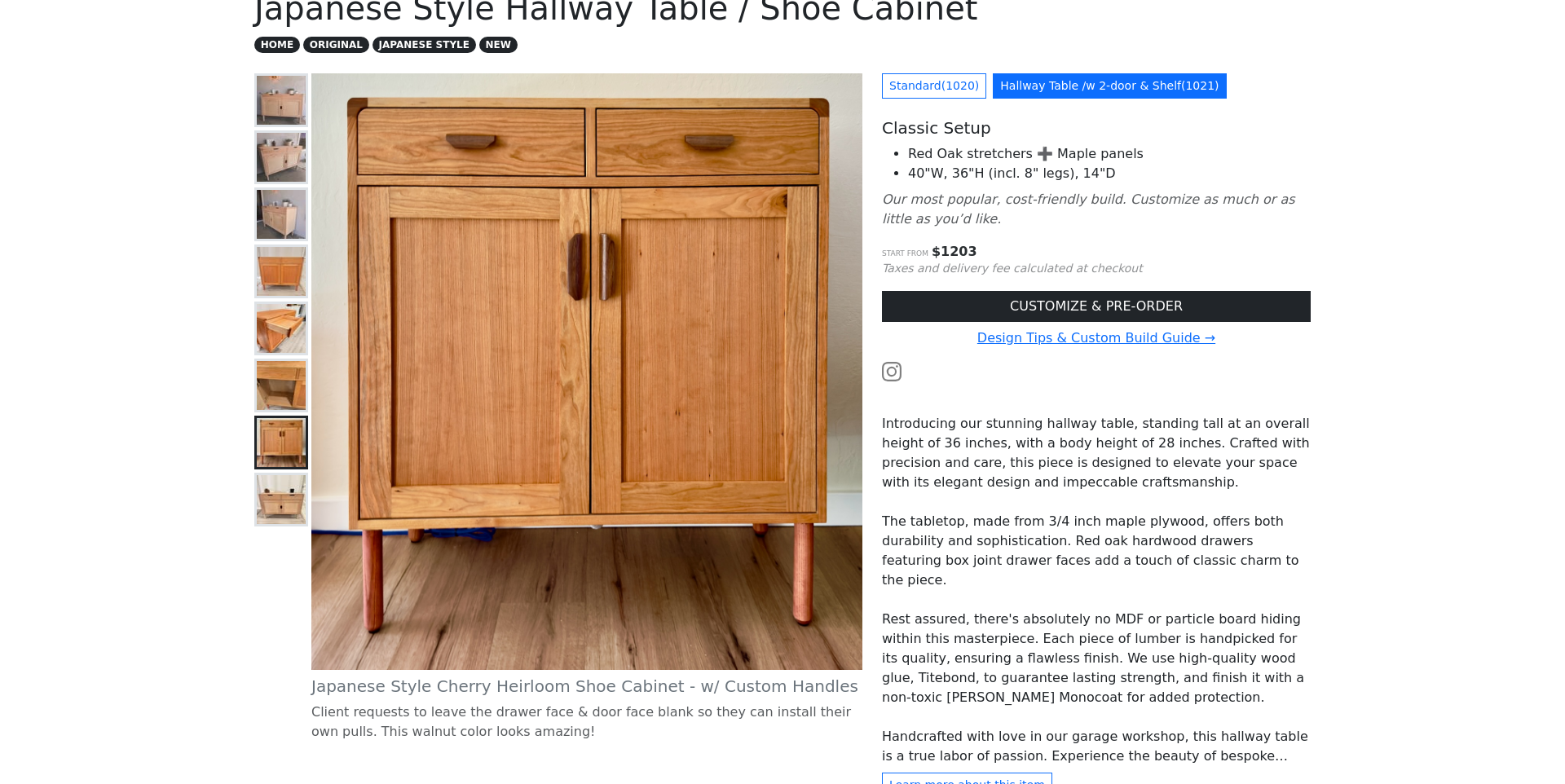
click at [281, 490] on img at bounding box center [281, 499] width 49 height 49
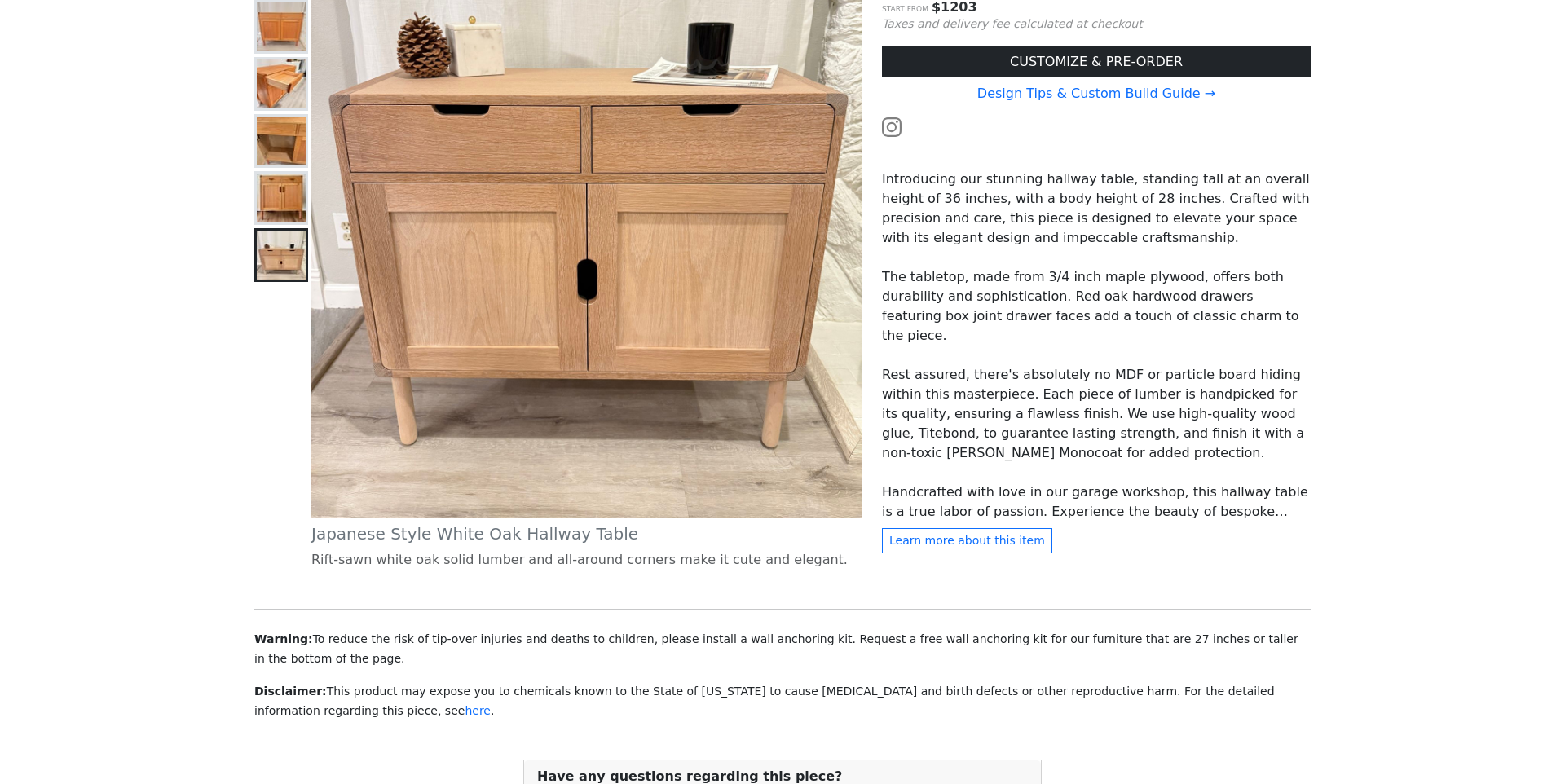
scroll to position [632, 0]
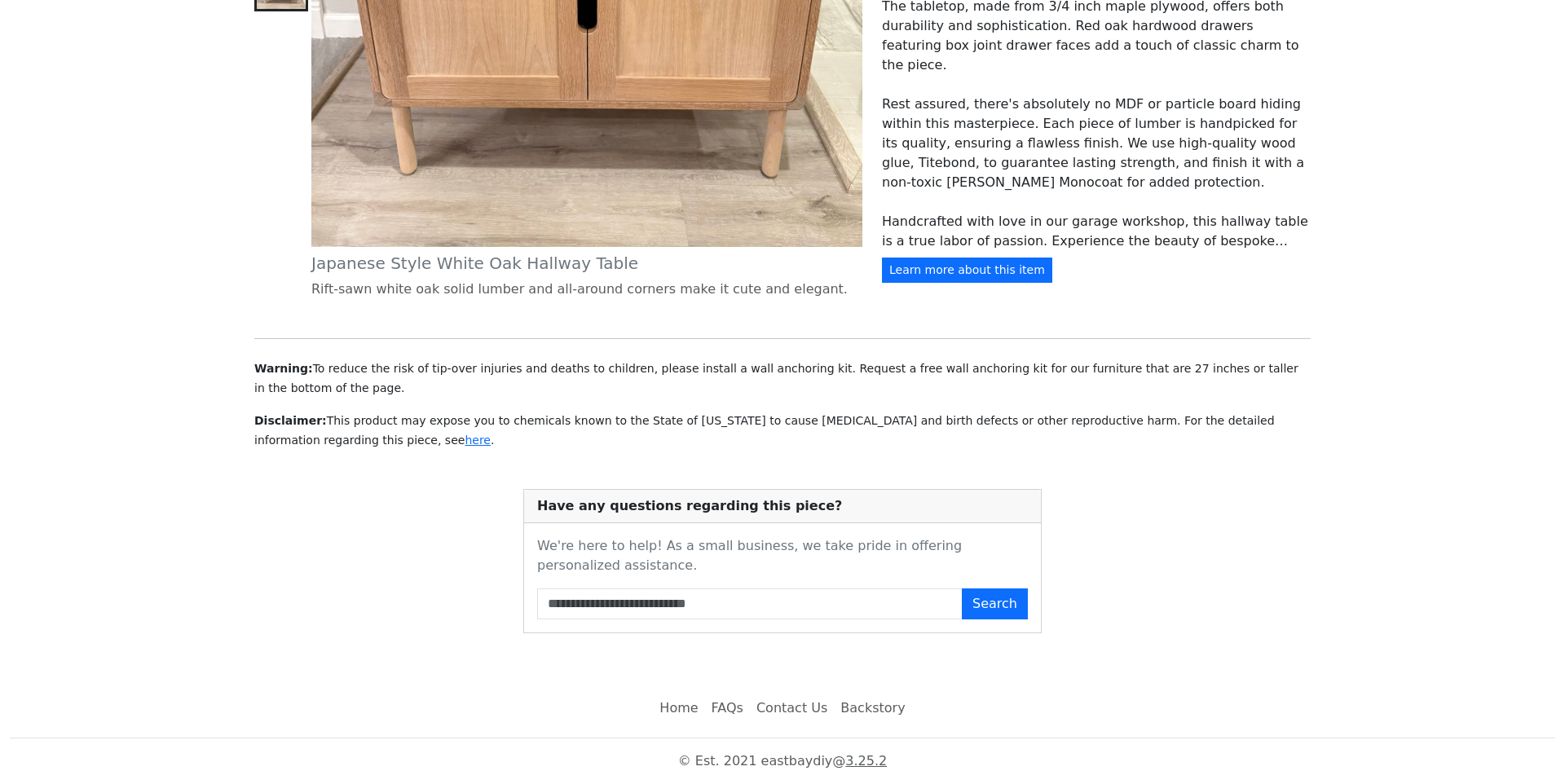
click at [981, 282] on button "Learn more about this item" at bounding box center [967, 270] width 170 height 25
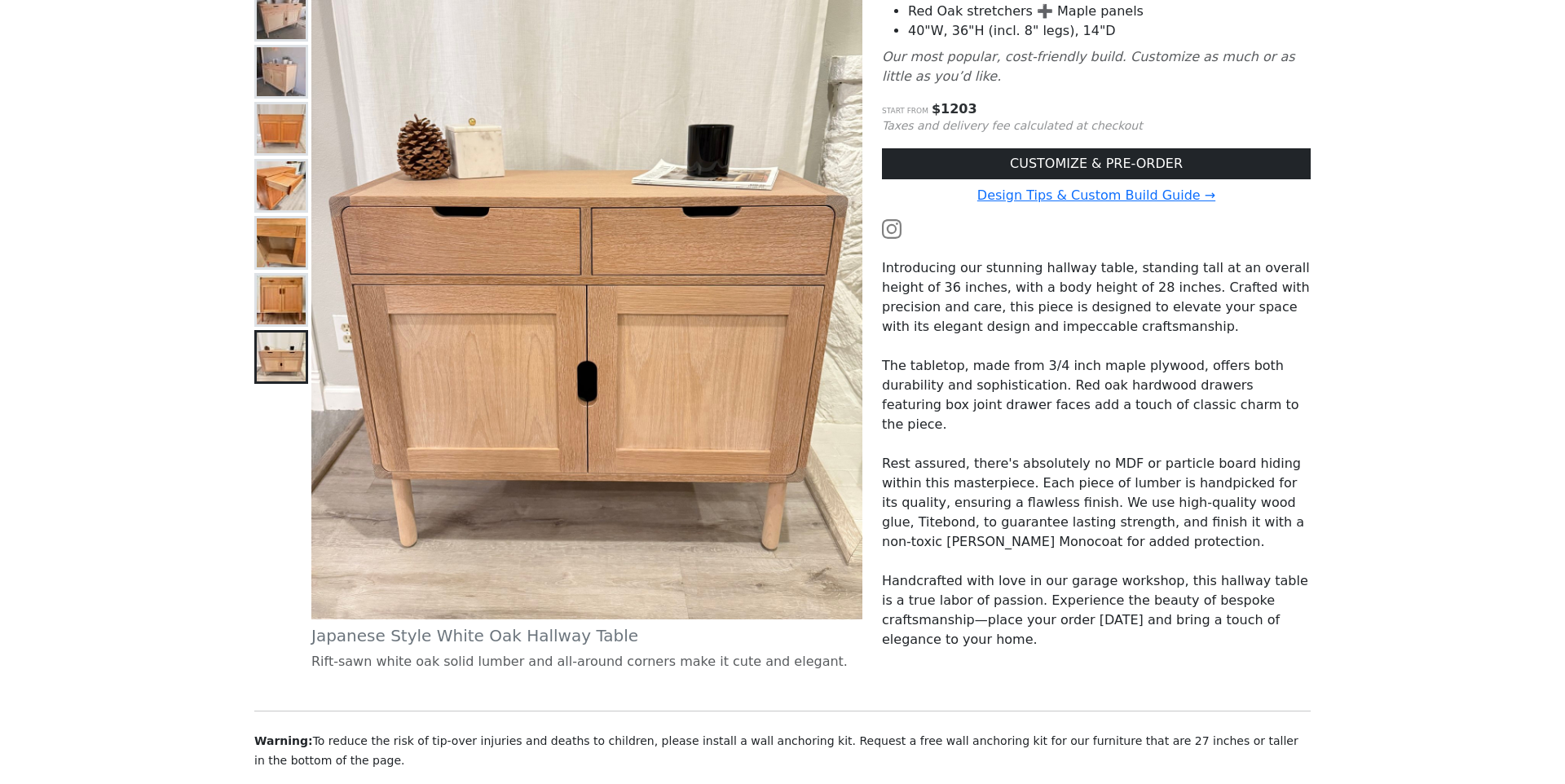
scroll to position [0, 0]
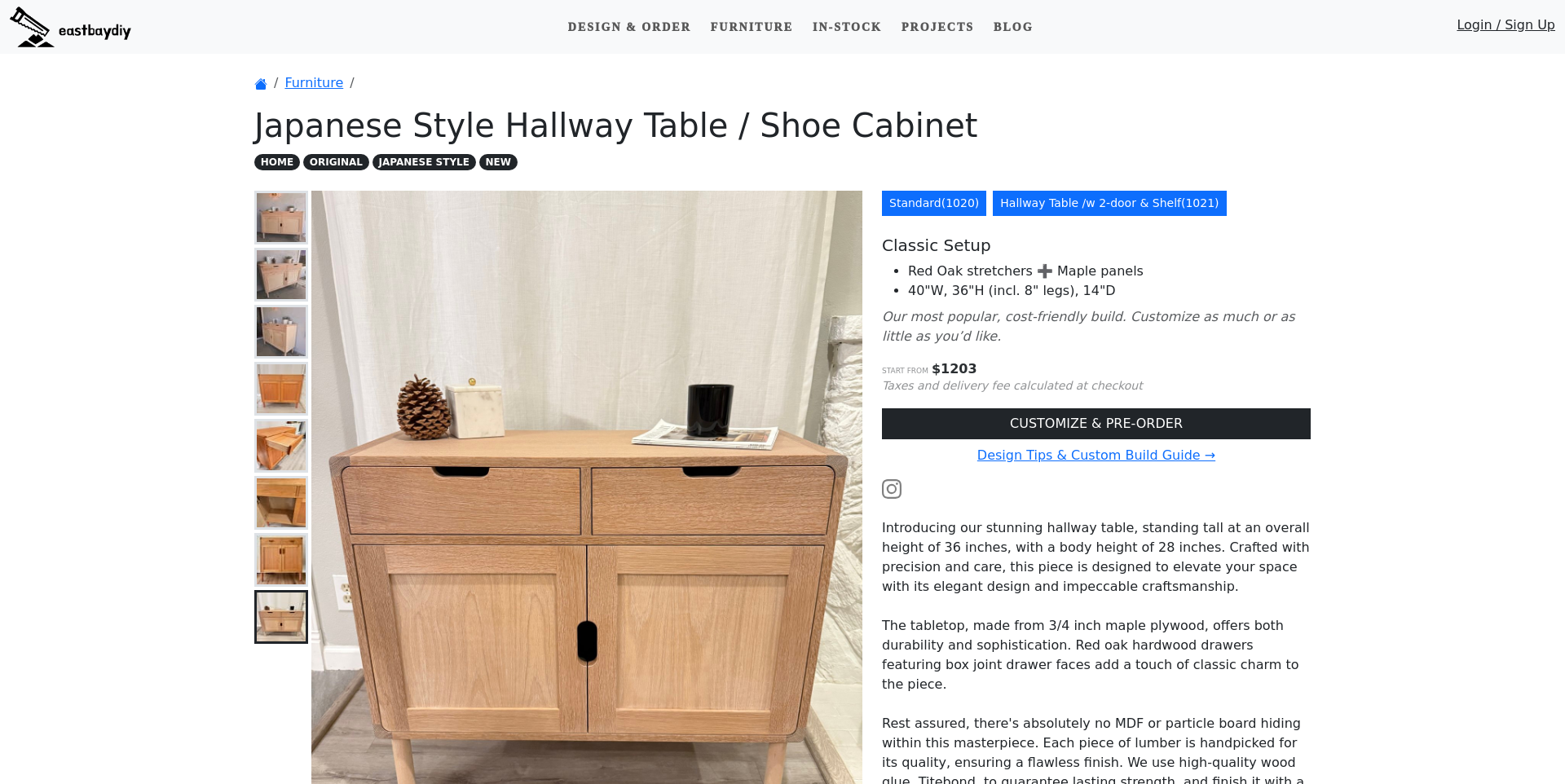
click at [914, 210] on link "Standard ( 1020 )" at bounding box center [934, 203] width 104 height 25
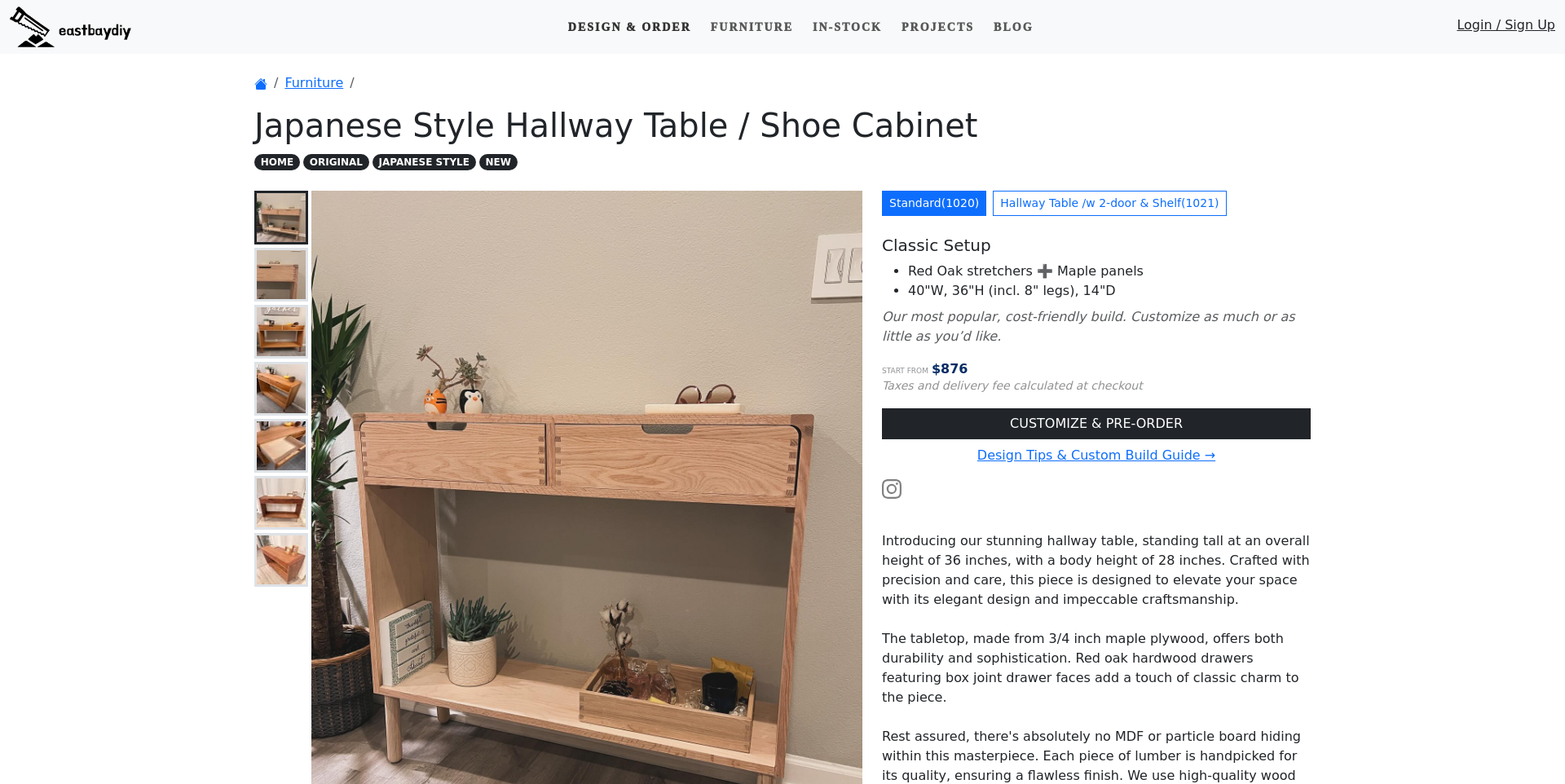
click at [575, 14] on link "Design & Order" at bounding box center [630, 27] width 136 height 30
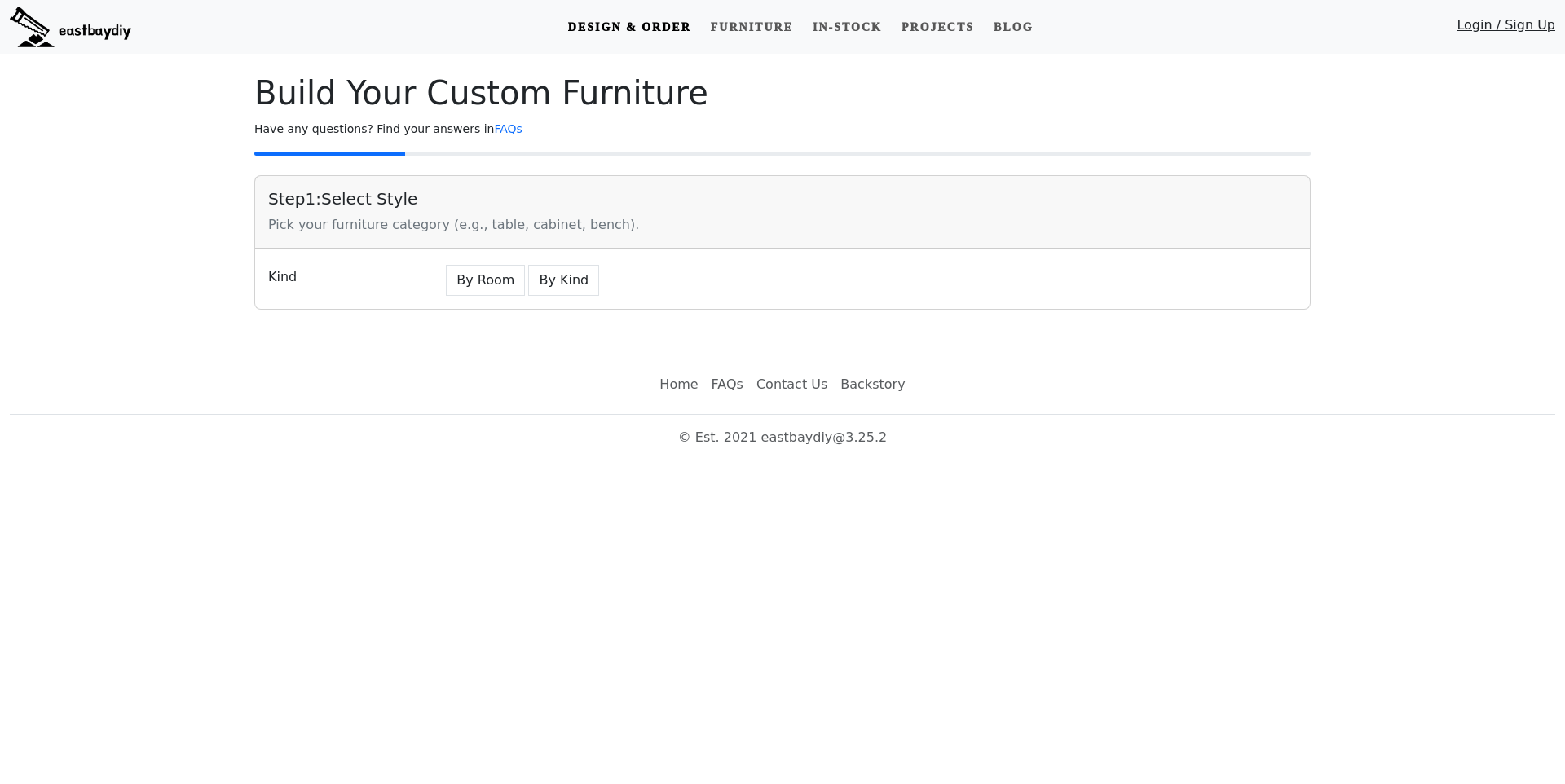
click at [670, 28] on link "Design & Order" at bounding box center [630, 27] width 136 height 30
click at [715, 29] on link "Furniture" at bounding box center [752, 27] width 96 height 30
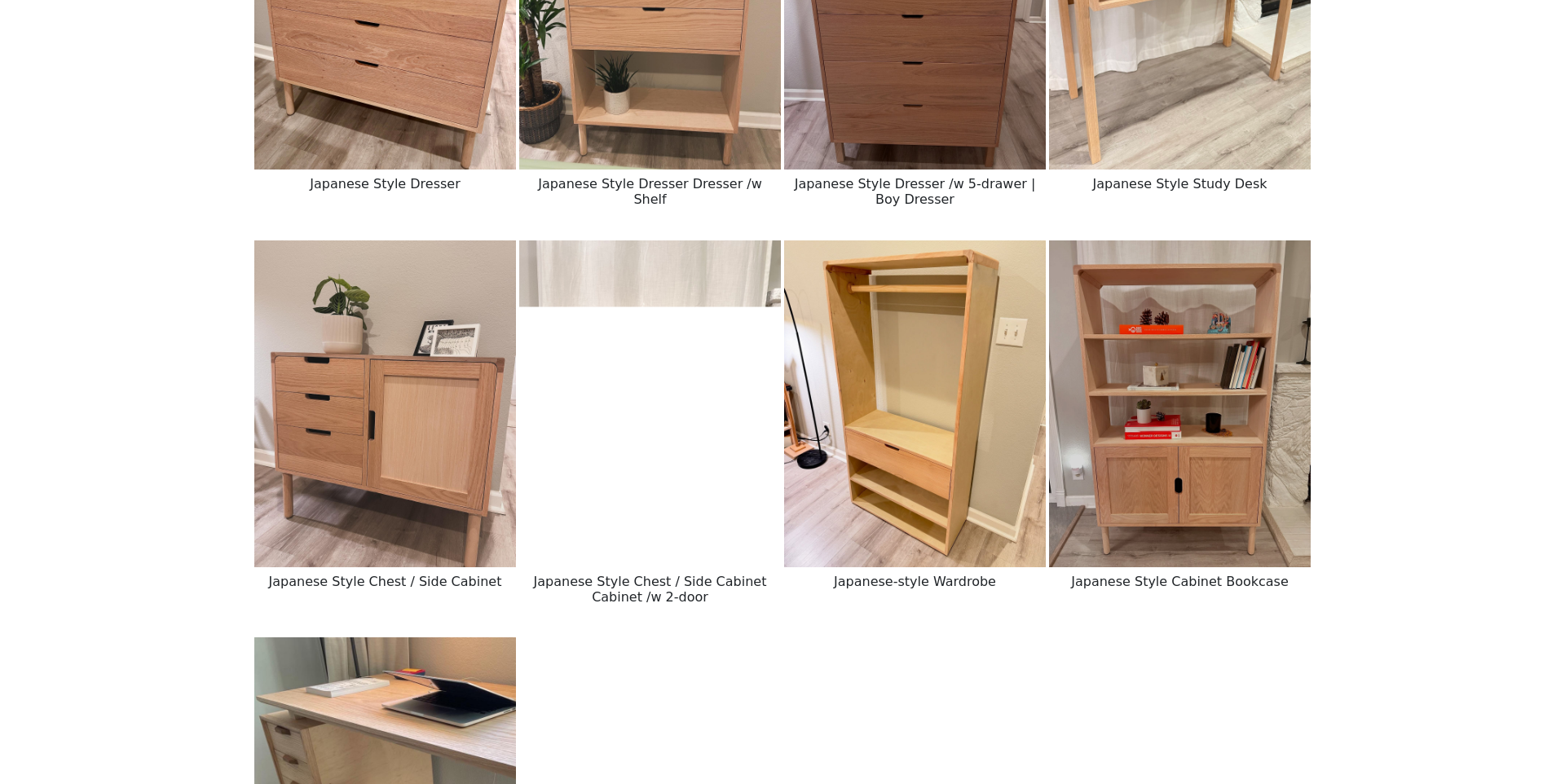
scroll to position [2323, 0]
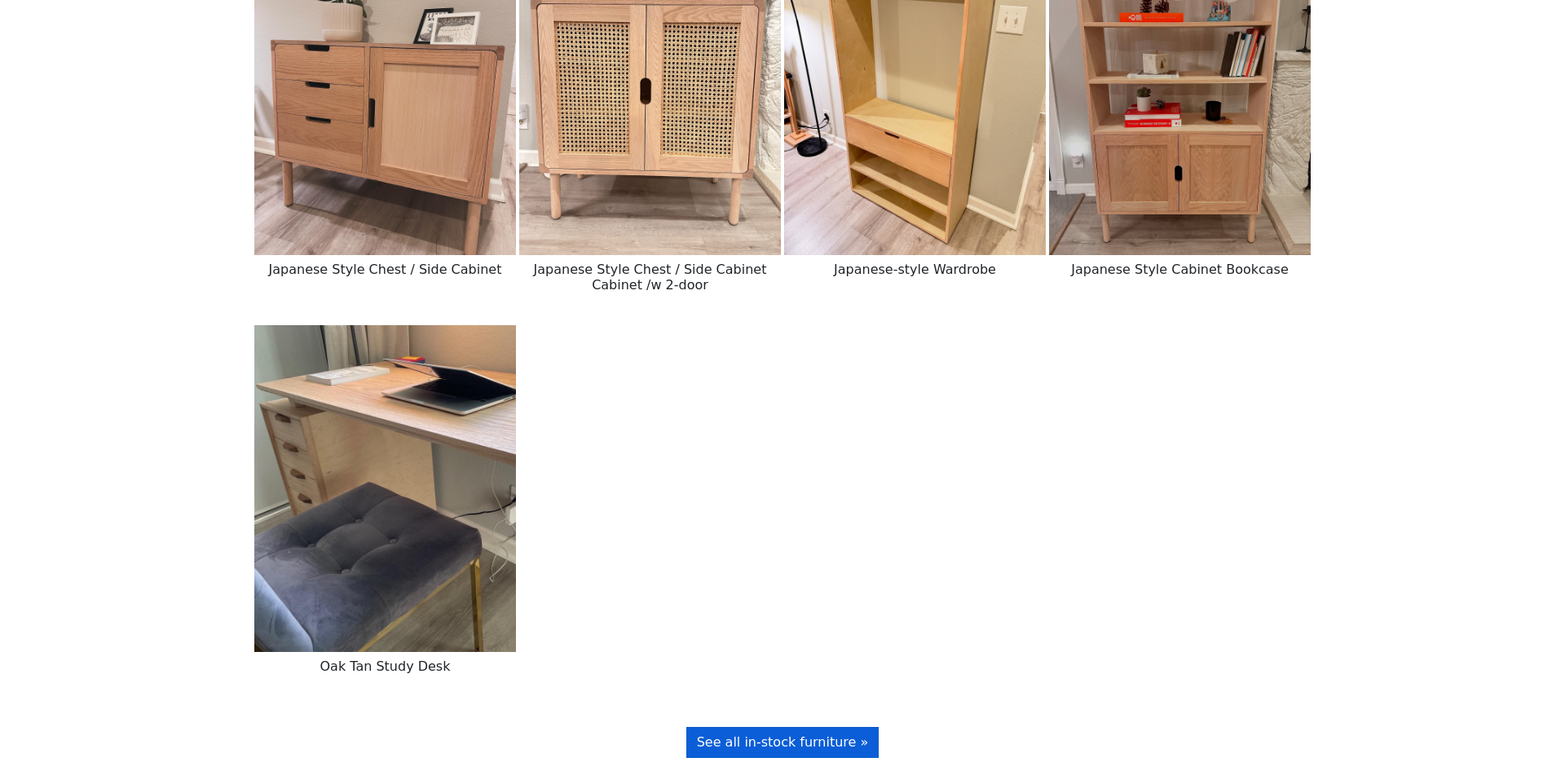
click at [806, 734] on span "See all in-stock furniture »" at bounding box center [782, 741] width 172 height 15
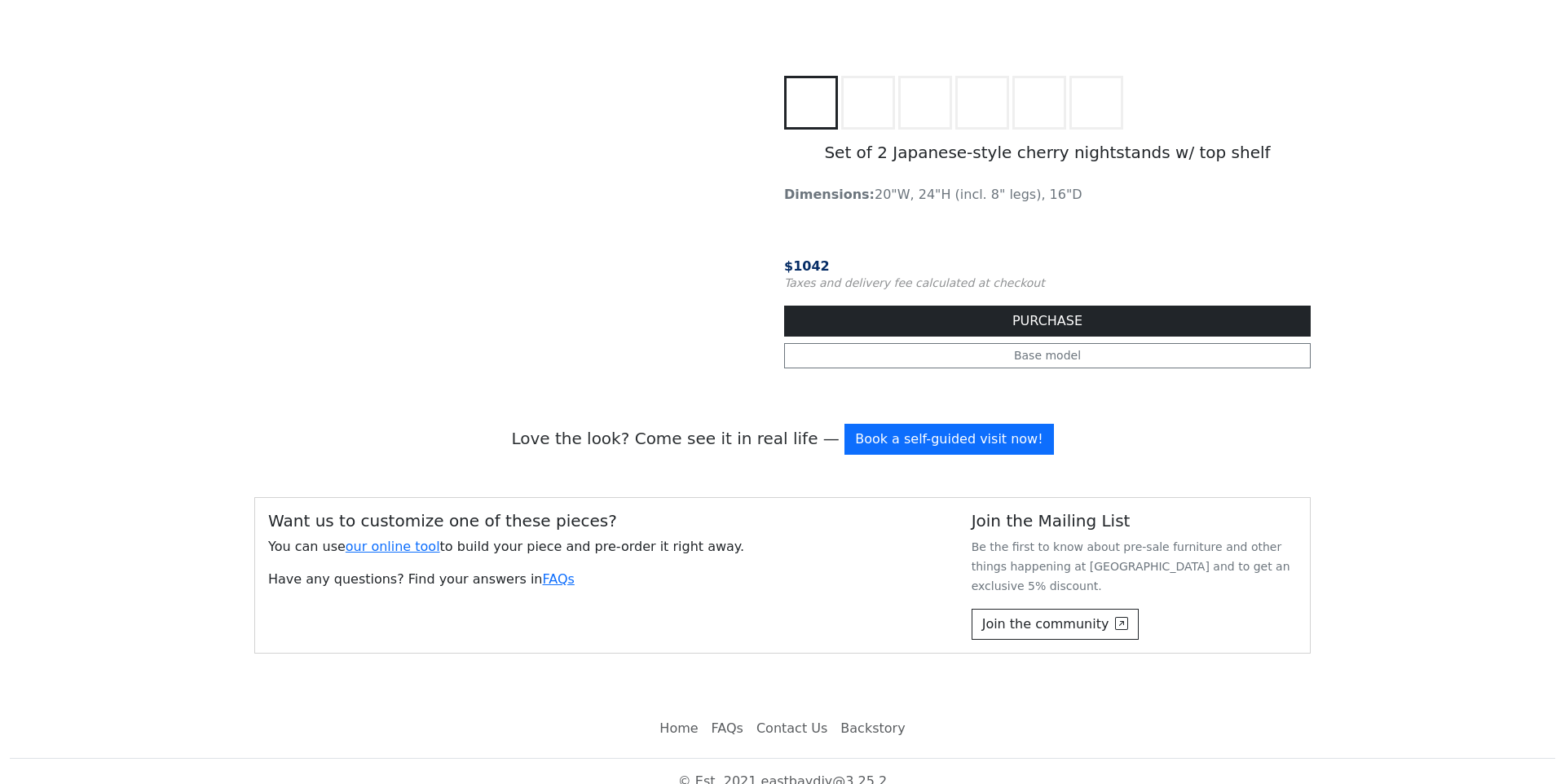
scroll to position [1987, 0]
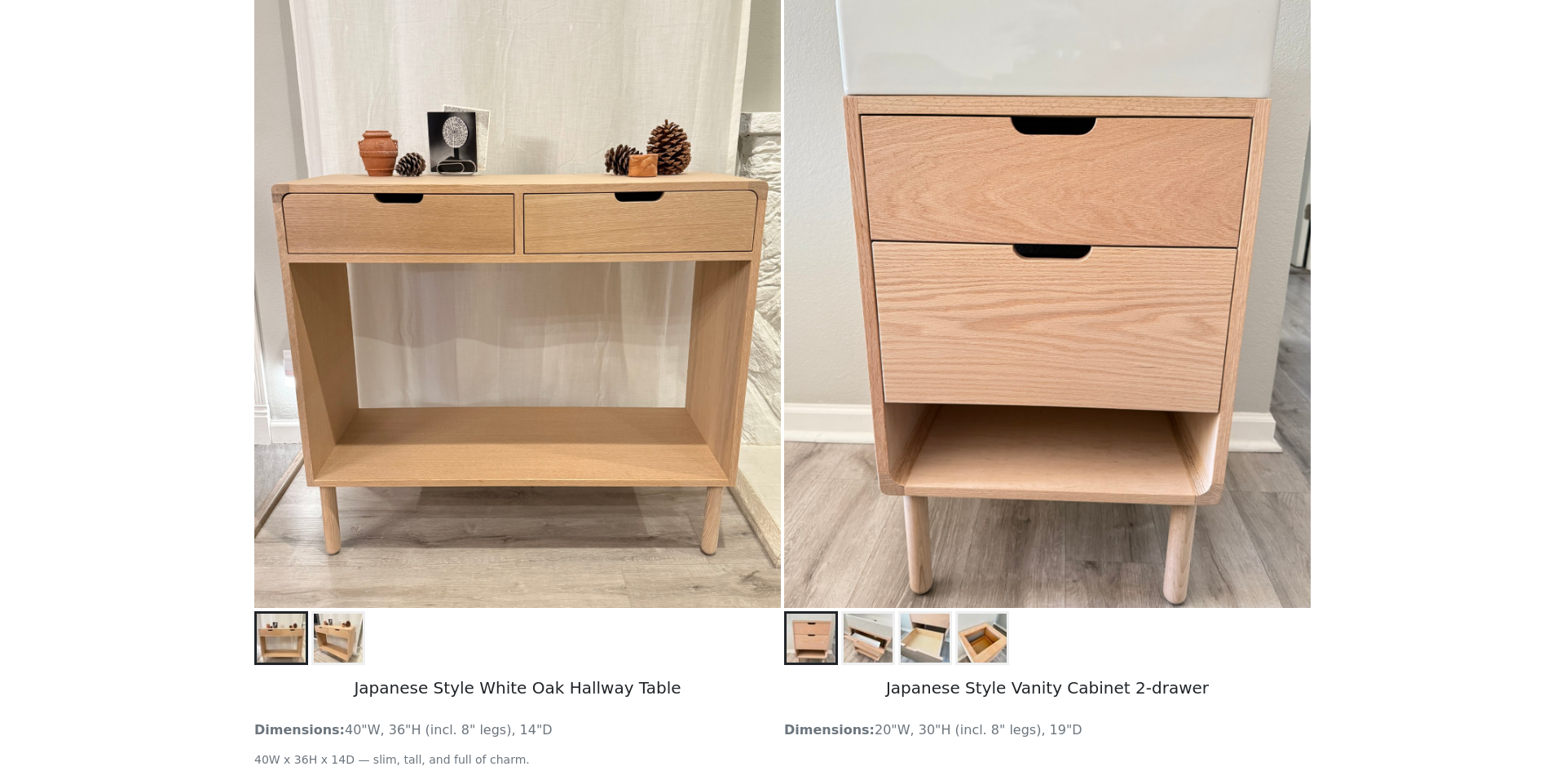
scroll to position [0, 0]
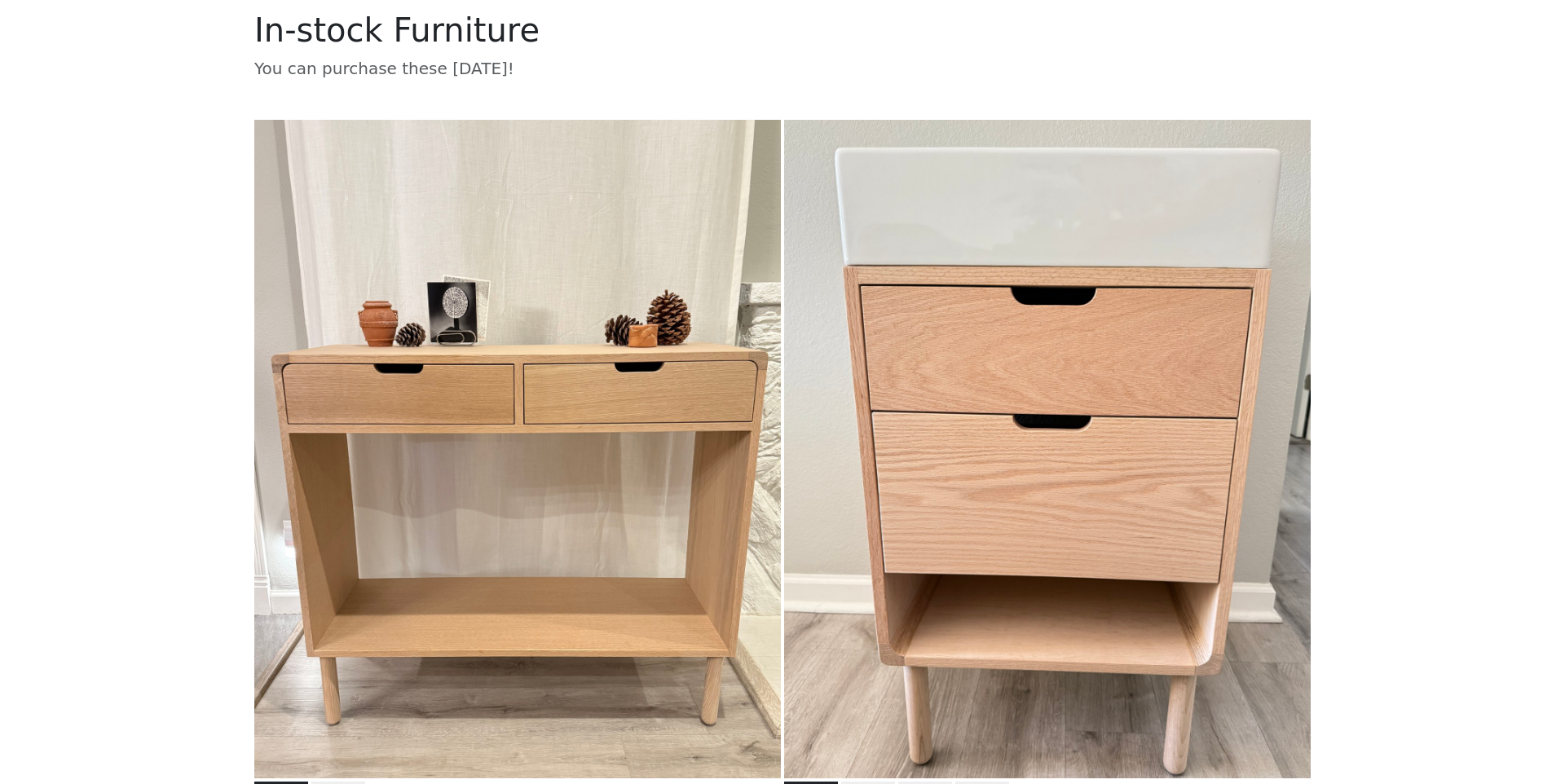
scroll to position [416, 0]
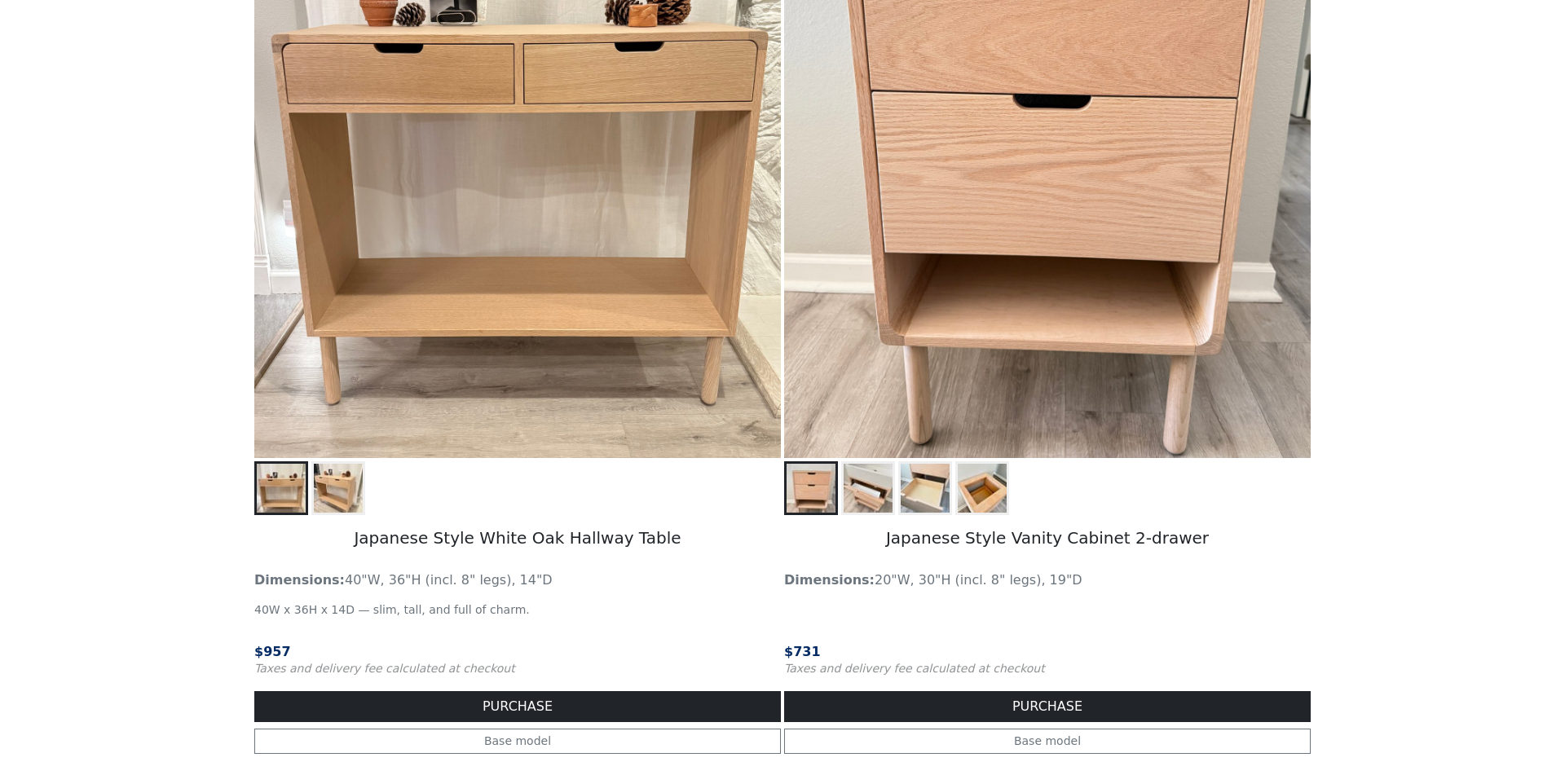
click at [874, 468] on img at bounding box center [868, 487] width 49 height 49
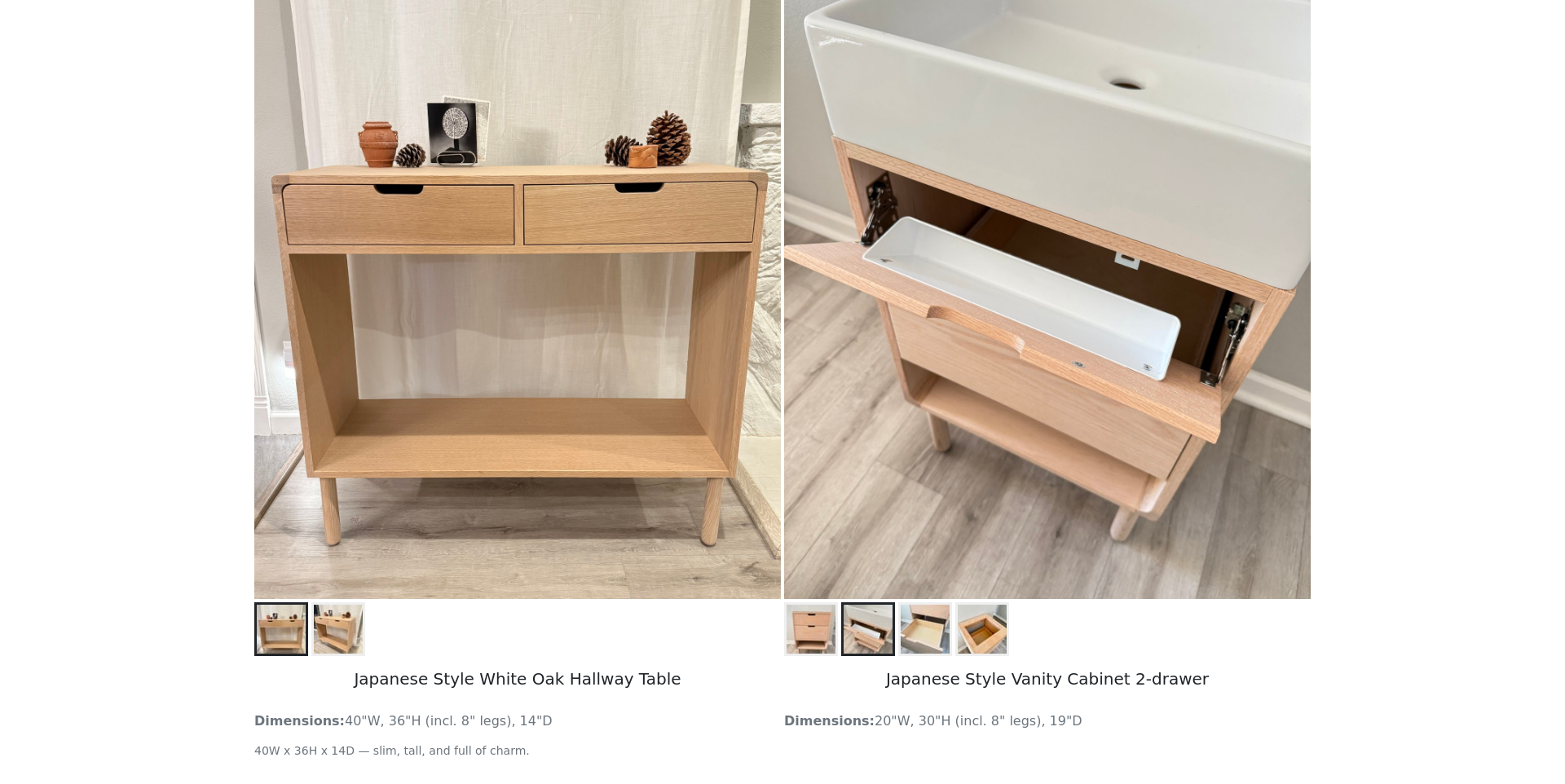
scroll to position [309, 0]
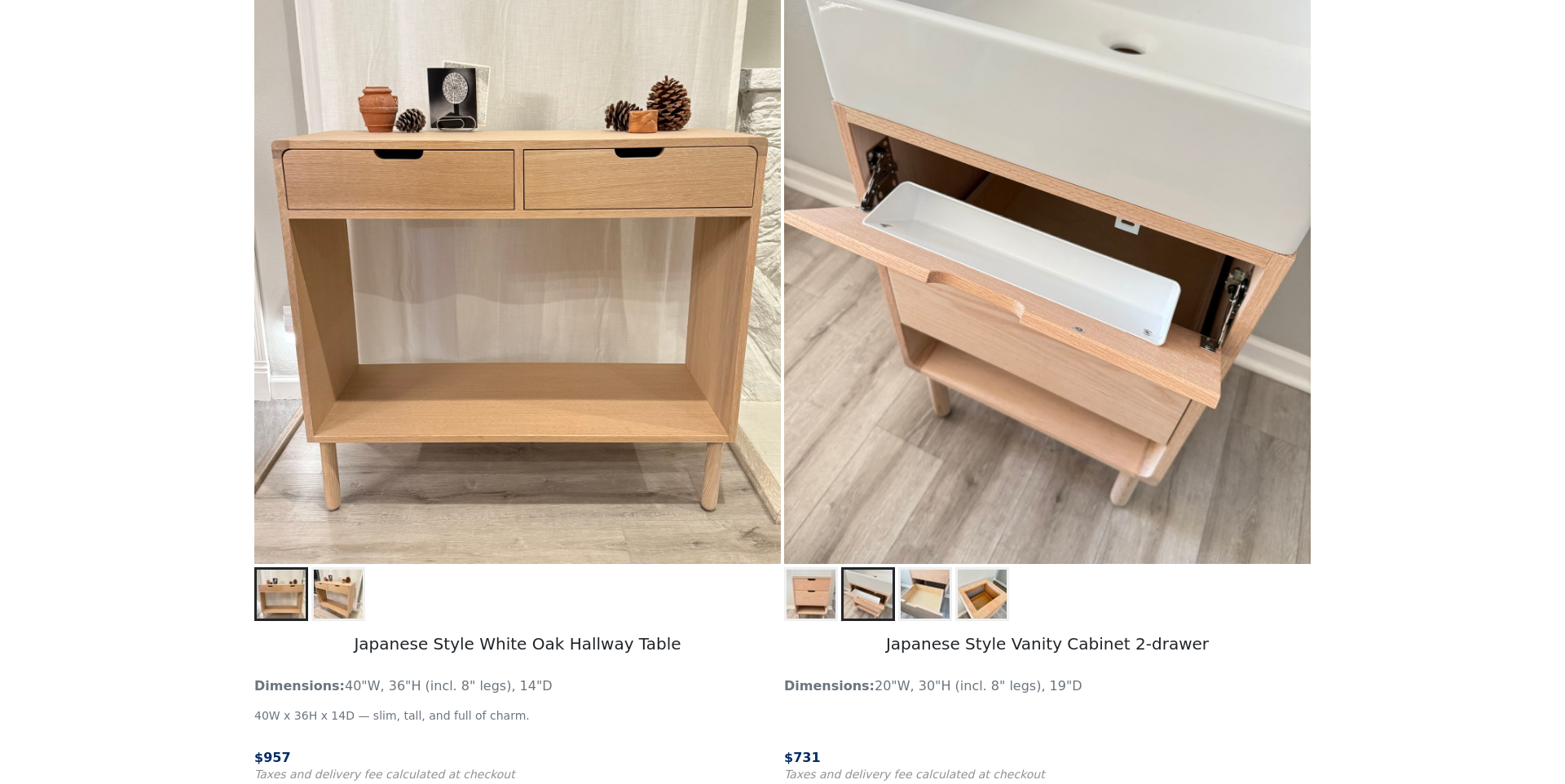
click at [927, 614] on img at bounding box center [925, 594] width 49 height 49
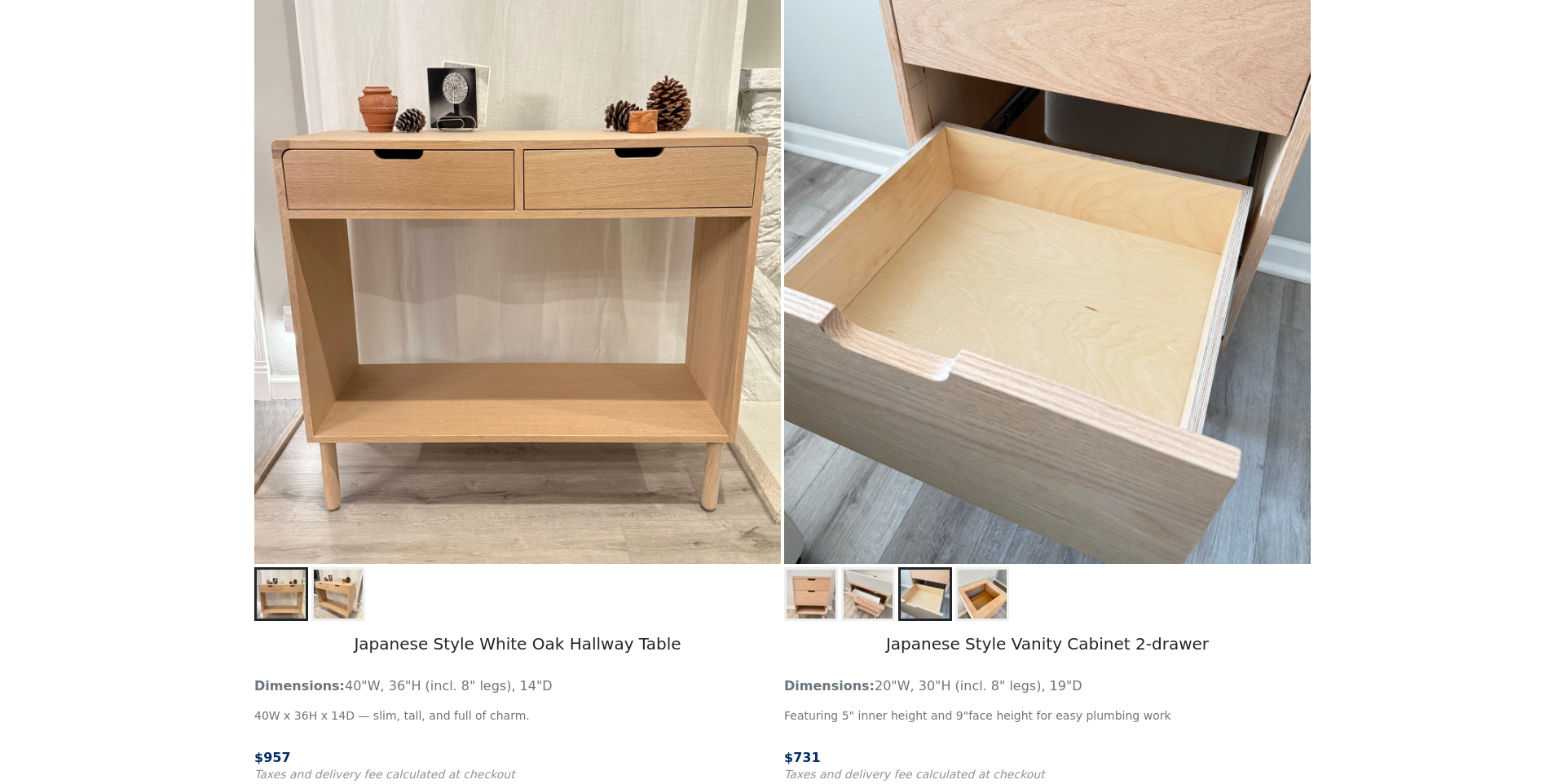
click at [983, 595] on img at bounding box center [982, 594] width 49 height 49
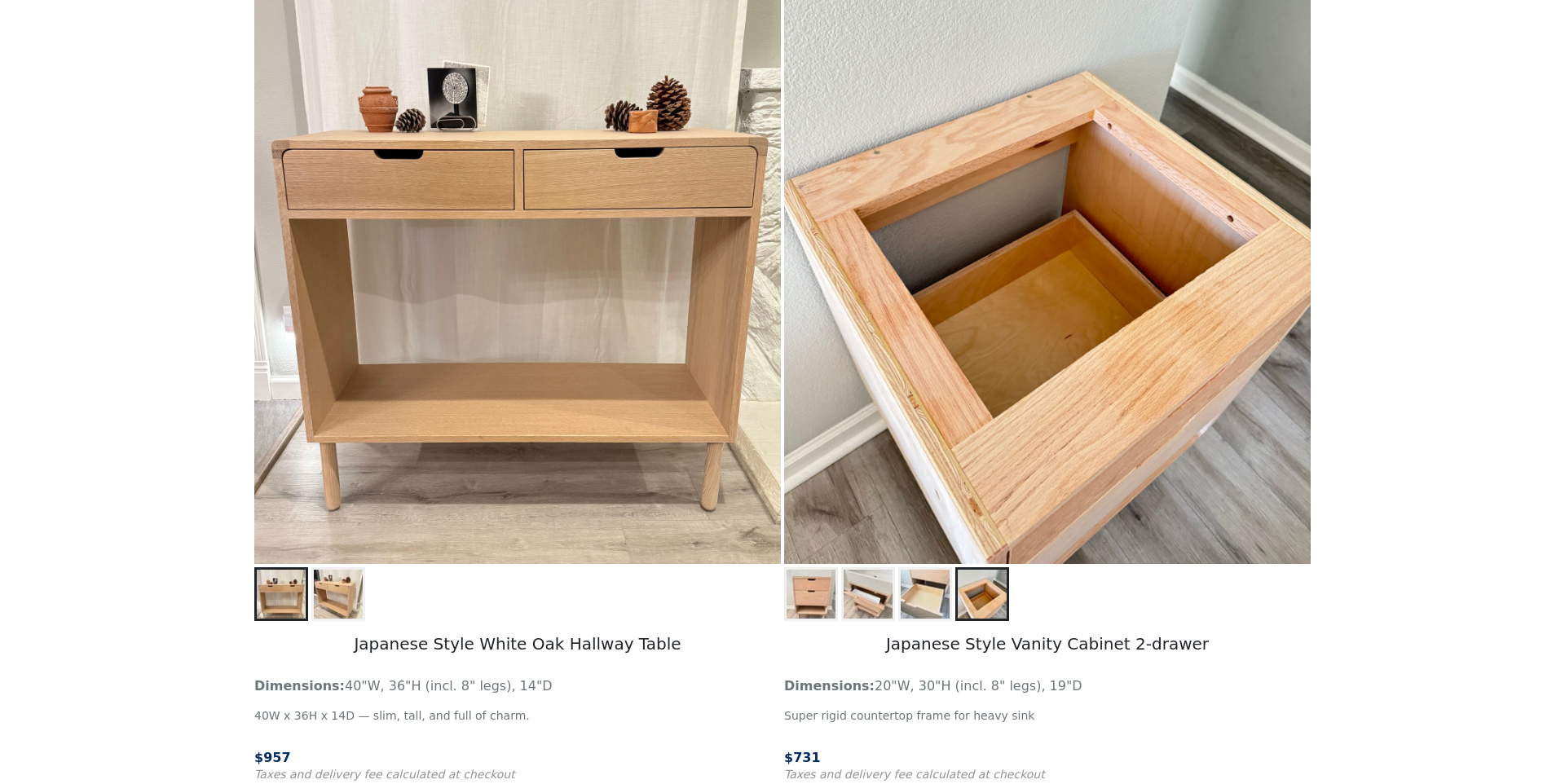
click at [934, 595] on img at bounding box center [925, 594] width 49 height 49
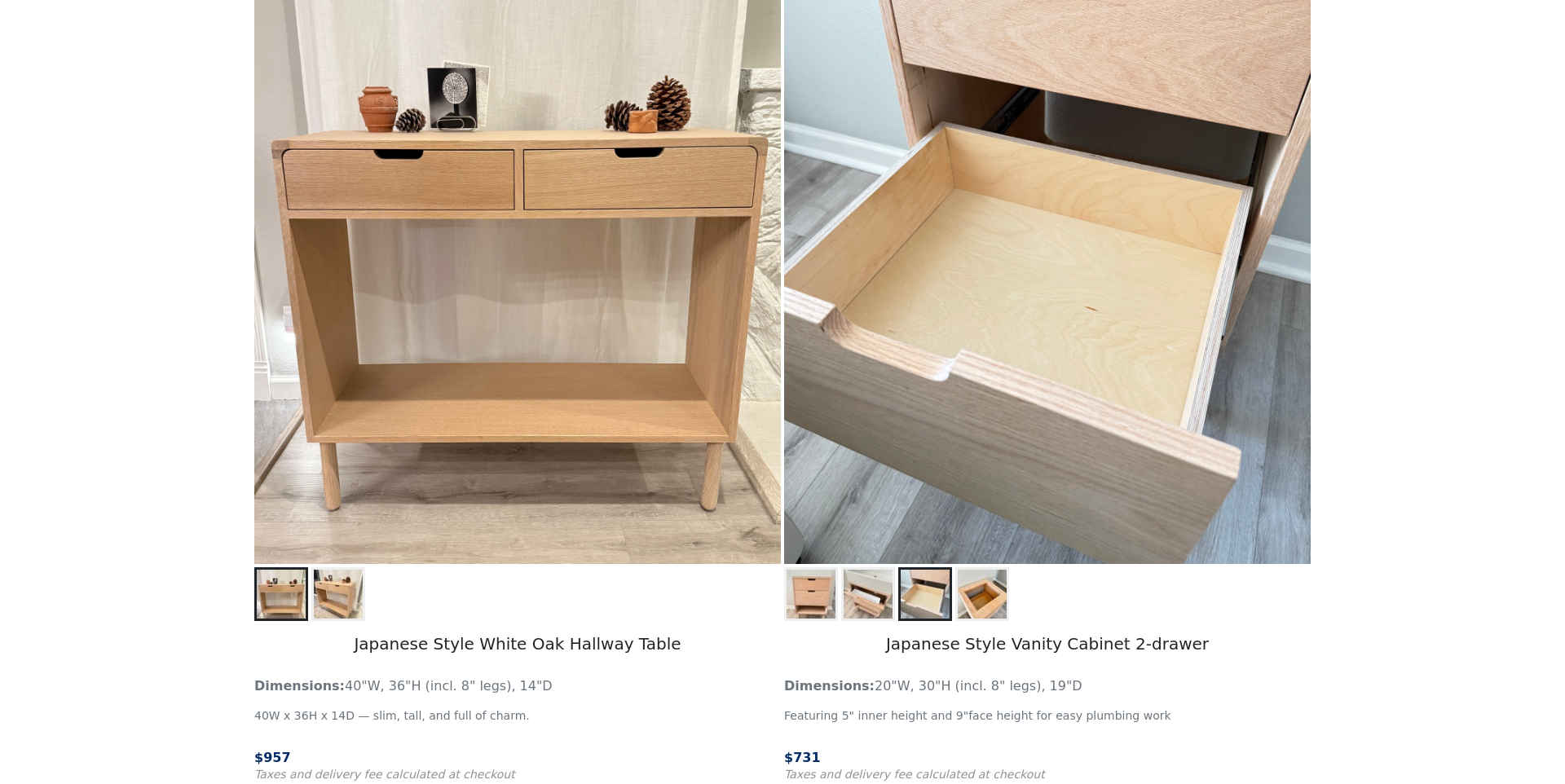
click at [979, 595] on img at bounding box center [982, 594] width 49 height 49
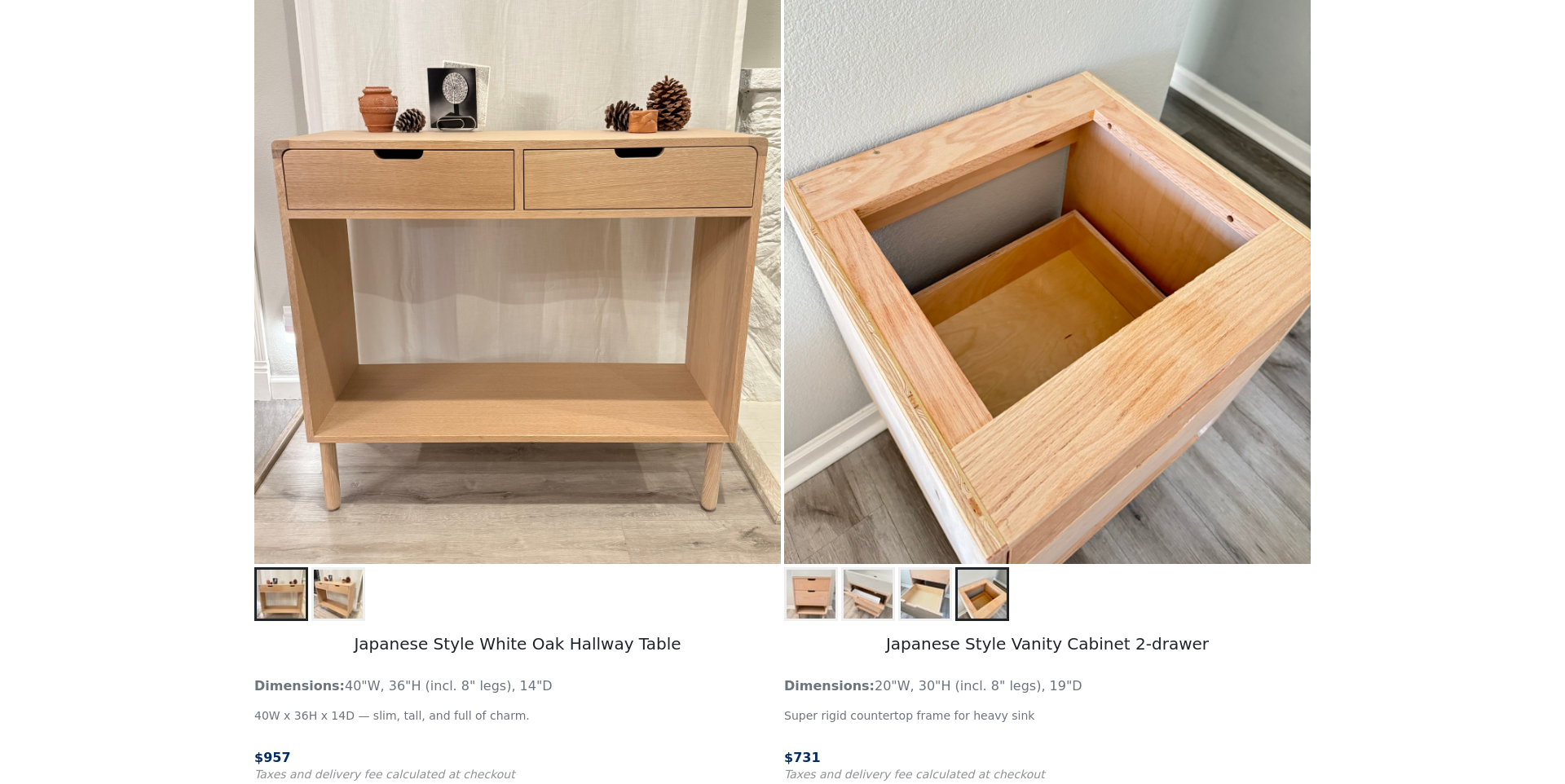
click at [788, 599] on img at bounding box center [811, 594] width 49 height 49
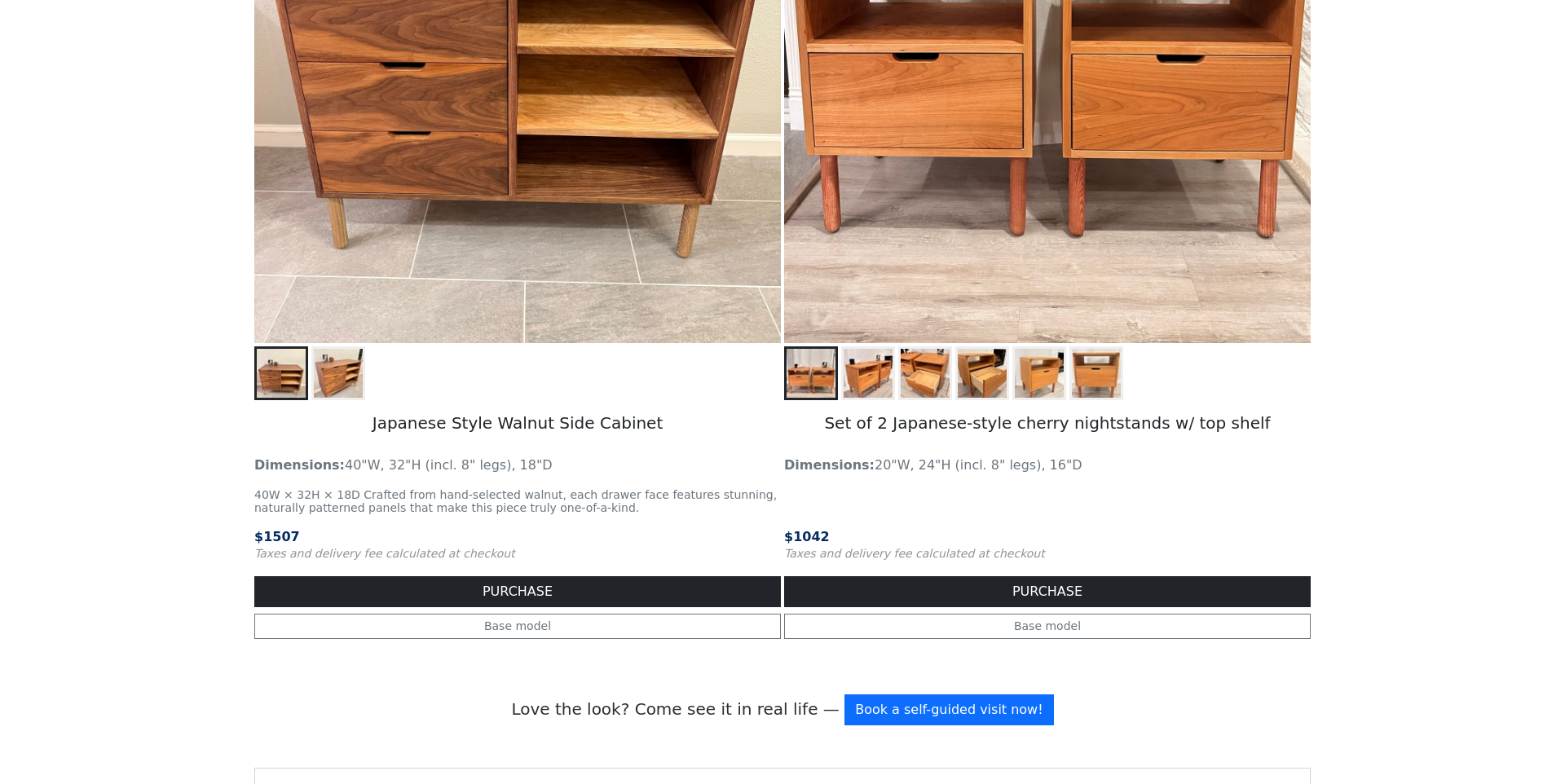
scroll to position [2223, 0]
